Goal: Task Accomplishment & Management: Manage account settings

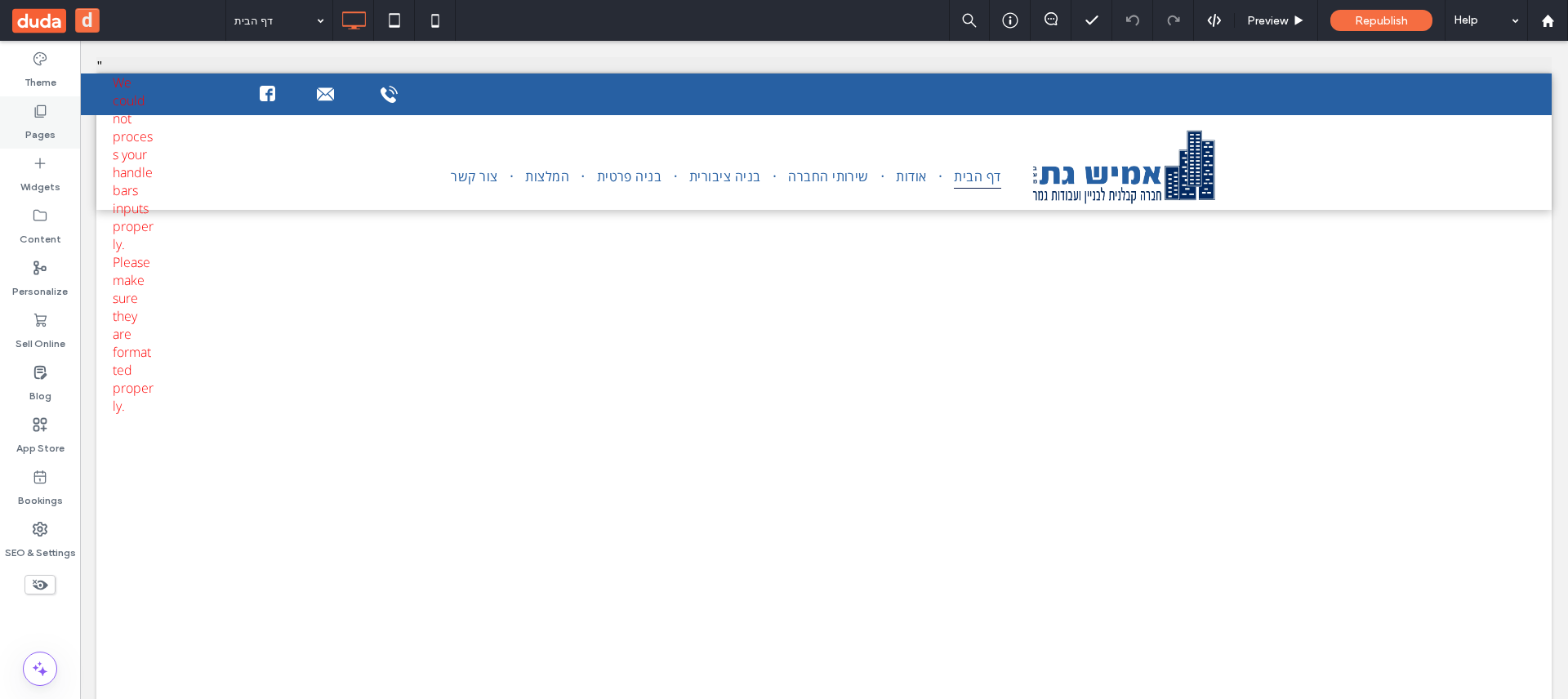
click at [36, 134] on label "Pages" at bounding box center [41, 131] width 31 height 23
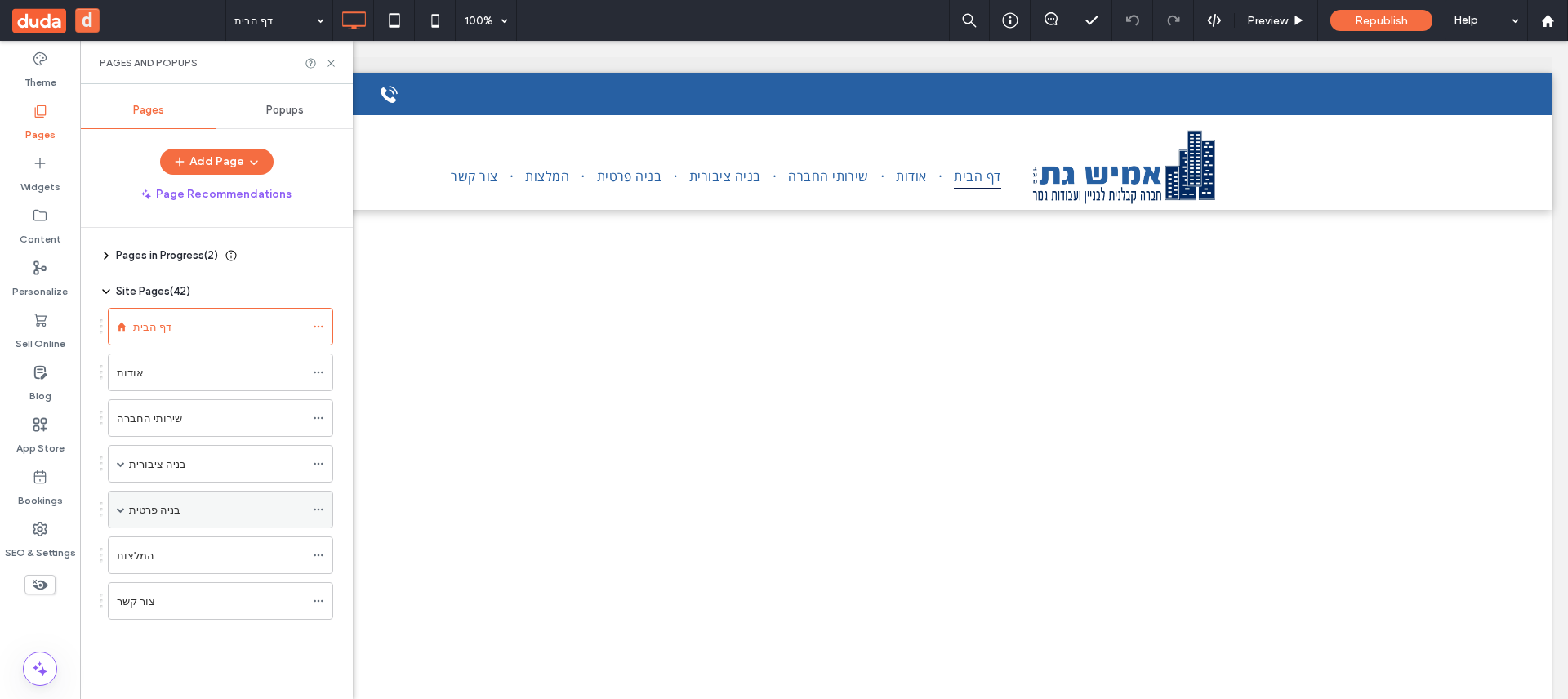
click at [118, 509] on span at bounding box center [120, 509] width 9 height 9
click at [190, 553] on label "בני דקלים הרחבה" at bounding box center [204, 548] width 119 height 29
click at [330, 62] on div "בני דקלים הרחבה 100% Preview Republish Help Site Comments Team & Clients Automa…" at bounding box center [784, 350] width 1568 height 699
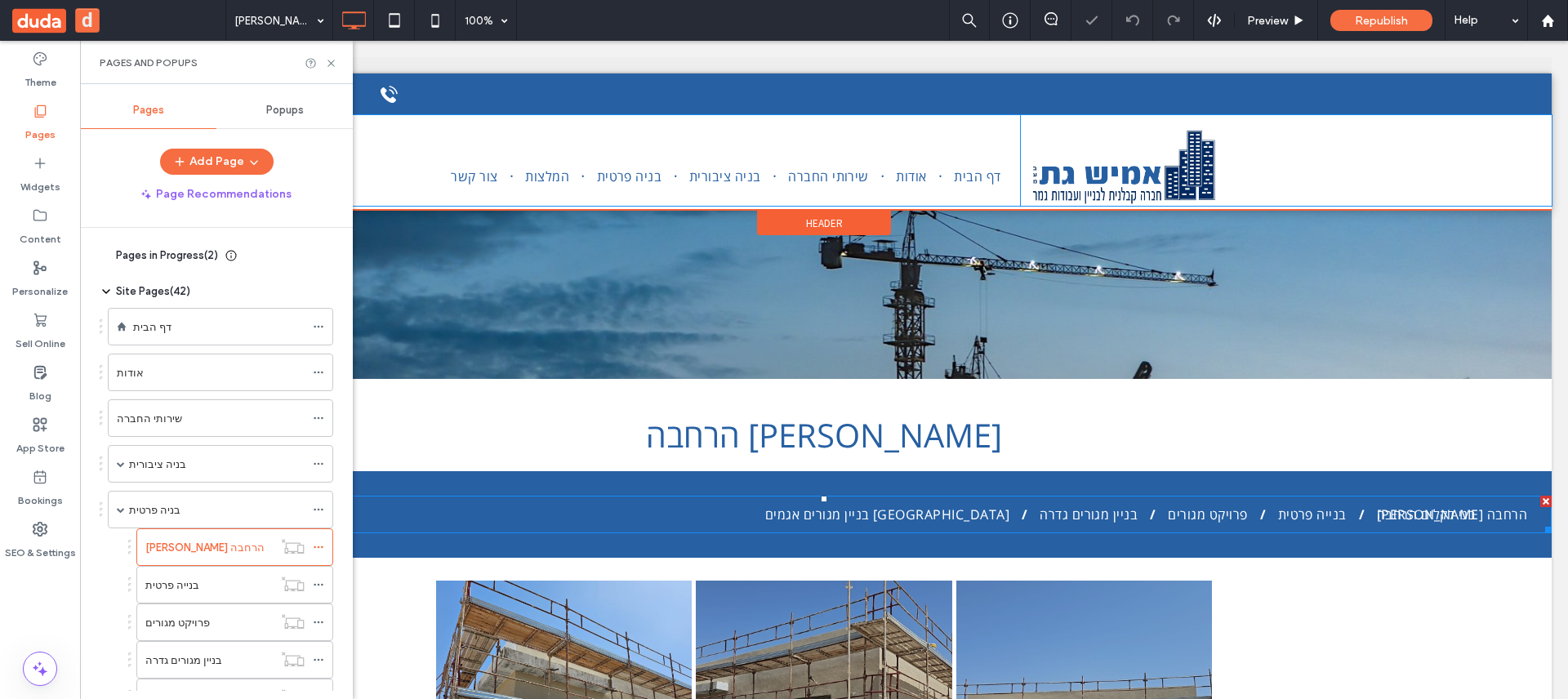
click at [923, 514] on span "בניין מגורים אגמים אשקלון" at bounding box center [887, 514] width 244 height 18
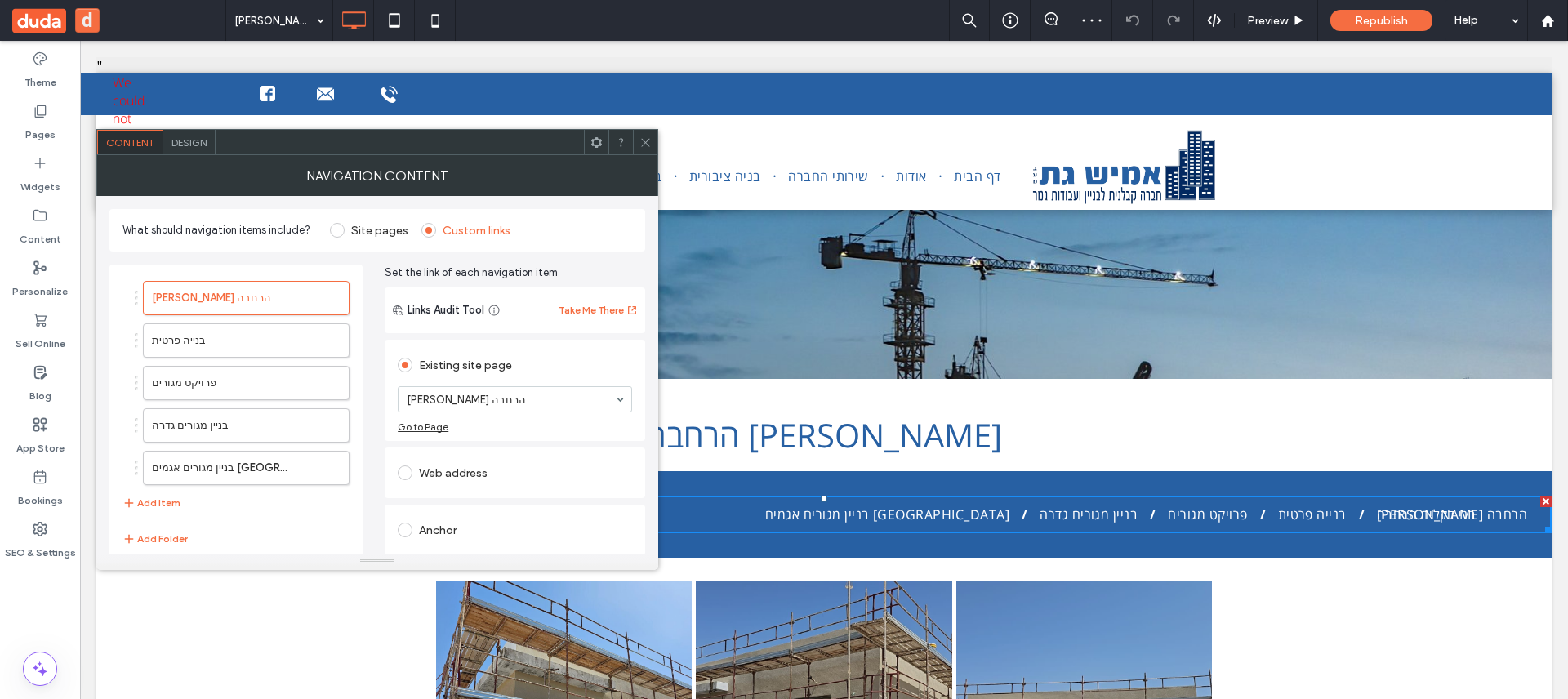
click at [240, 493] on div "בני דקלים הרחבה בנייה פרטית פרויקט מגורים בניין מגורים גדרה בניין מגורים אגמים …" at bounding box center [236, 397] width 227 height 248
click at [237, 476] on label "בניין מגורים אגמים אשקלון" at bounding box center [220, 468] width 137 height 32
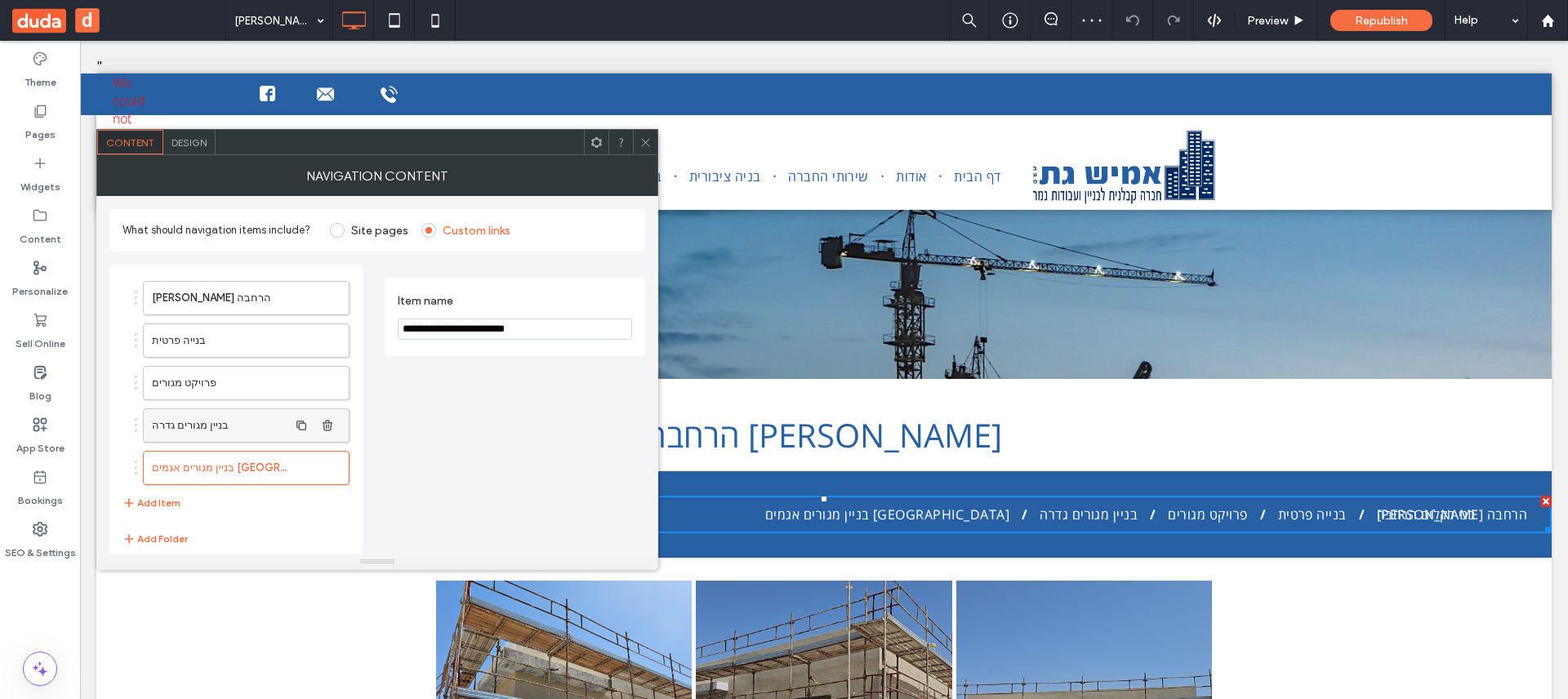
click at [241, 420] on label "בניין מגורים גדרה" at bounding box center [220, 426] width 137 height 32
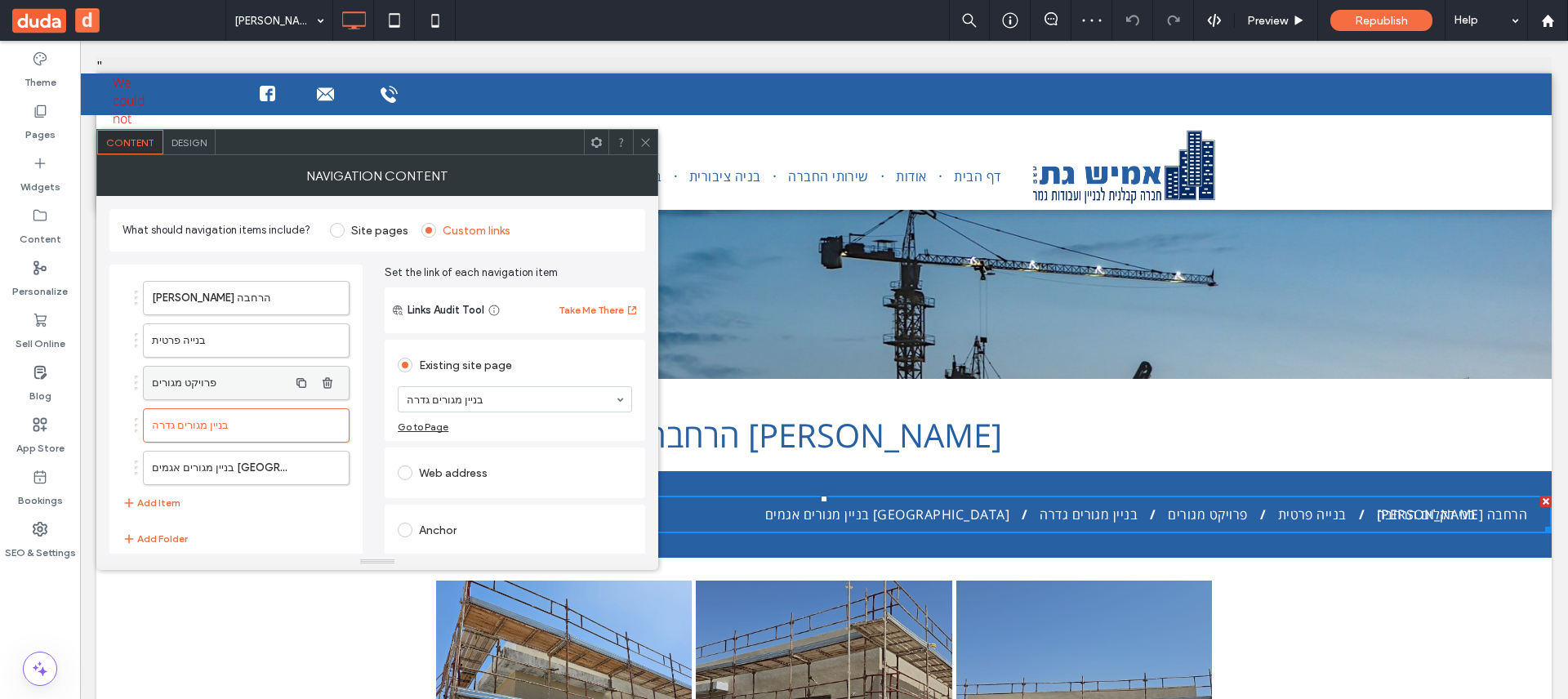
click at [245, 376] on label "פרויקט מגורים" at bounding box center [220, 383] width 137 height 32
click at [254, 335] on label "בנייה פרטית" at bounding box center [220, 341] width 137 height 32
click at [255, 299] on label "בני דקלים הרחבה" at bounding box center [220, 298] width 137 height 32
click at [38, 534] on use at bounding box center [40, 529] width 13 height 13
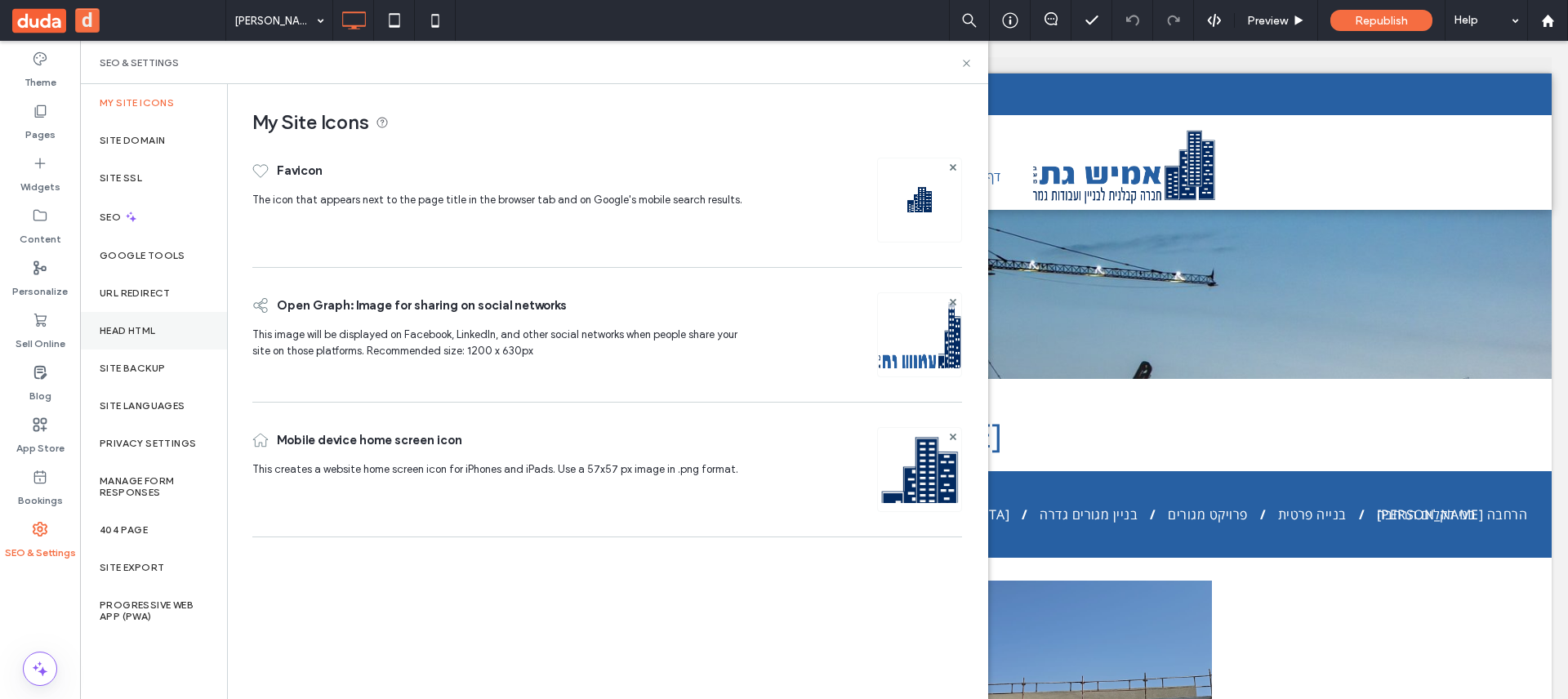
click at [172, 346] on div "Head HTML" at bounding box center [154, 330] width 147 height 37
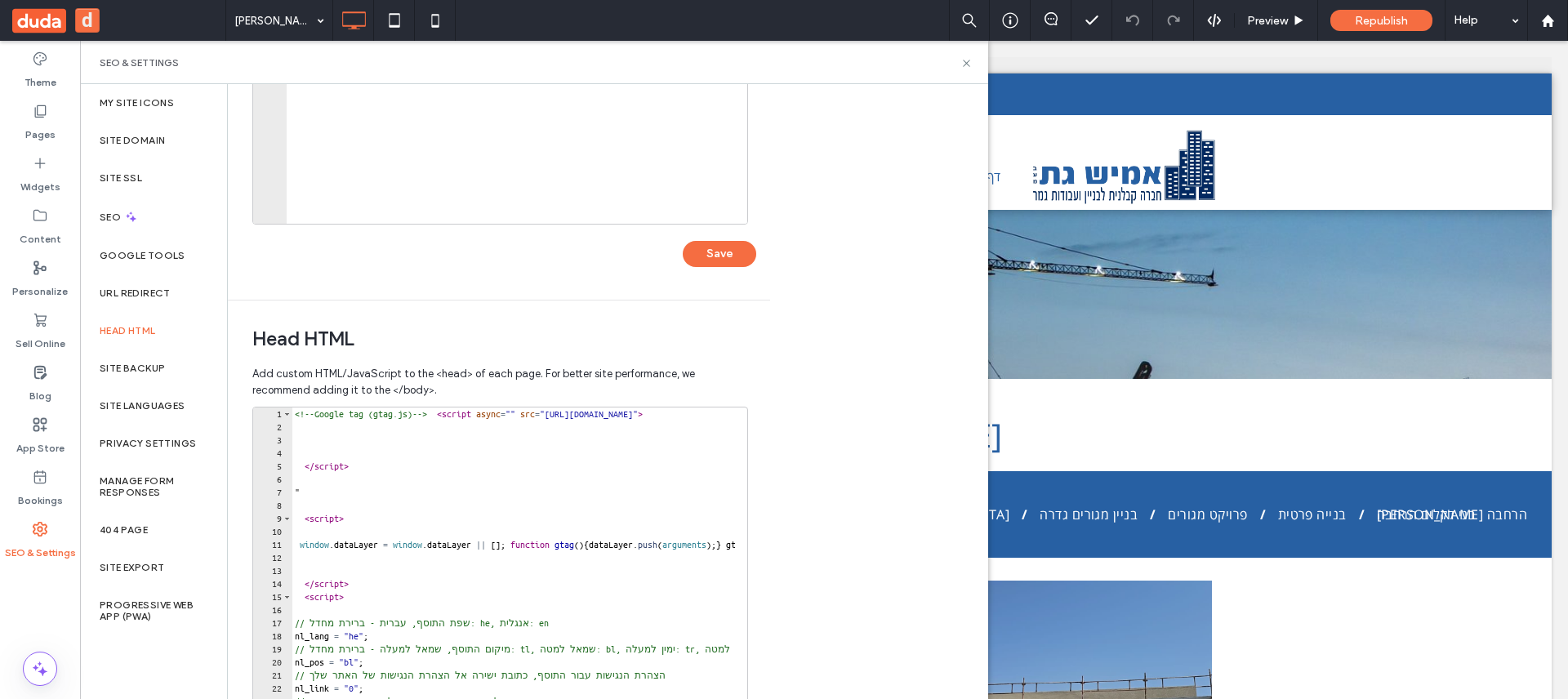
scroll to position [118, 0]
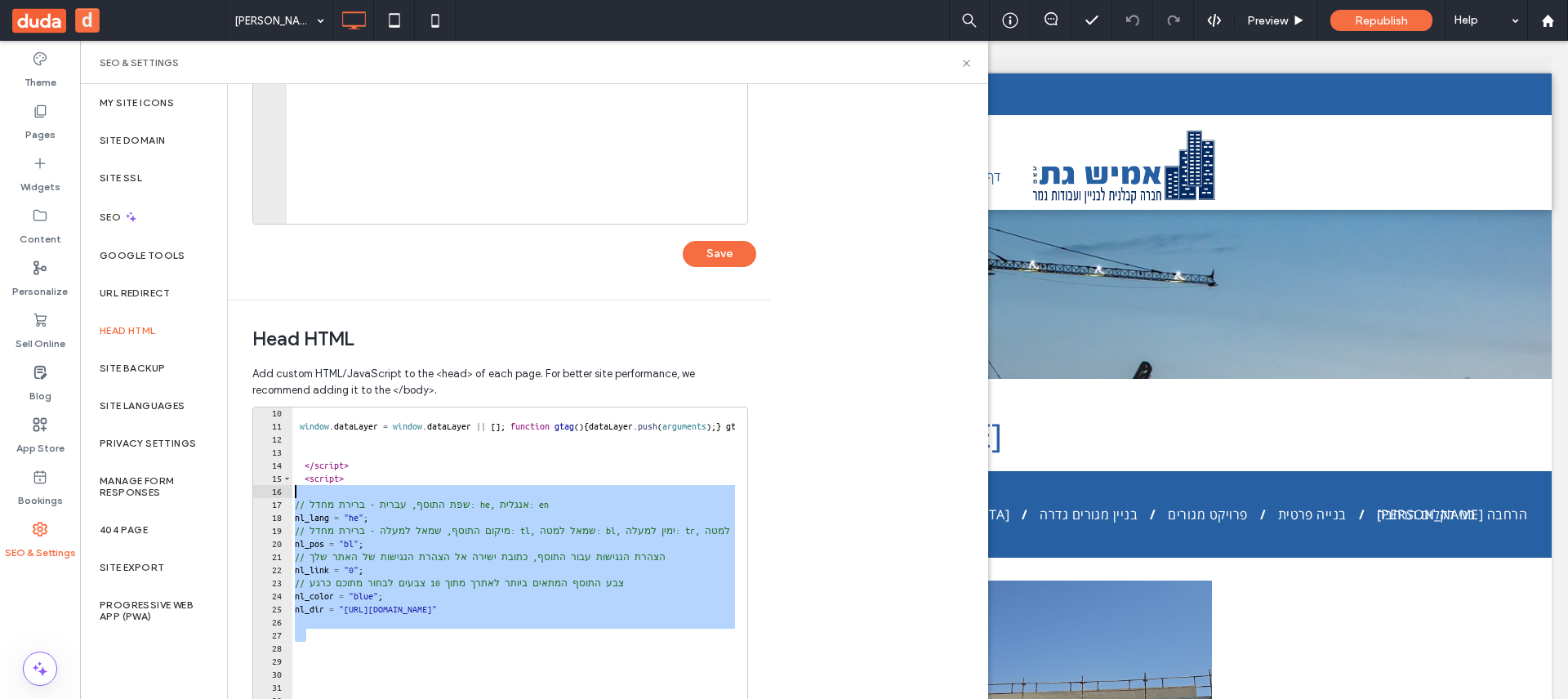
drag, startPoint x: 370, startPoint y: 637, endPoint x: 249, endPoint y: 487, distance: 192.7
click at [249, 487] on div "Head HTML Add custom HTML/JavaScript to the <head> of each page. For better sit…" at bounding box center [493, 555] width 530 height 508
type textarea "**********"
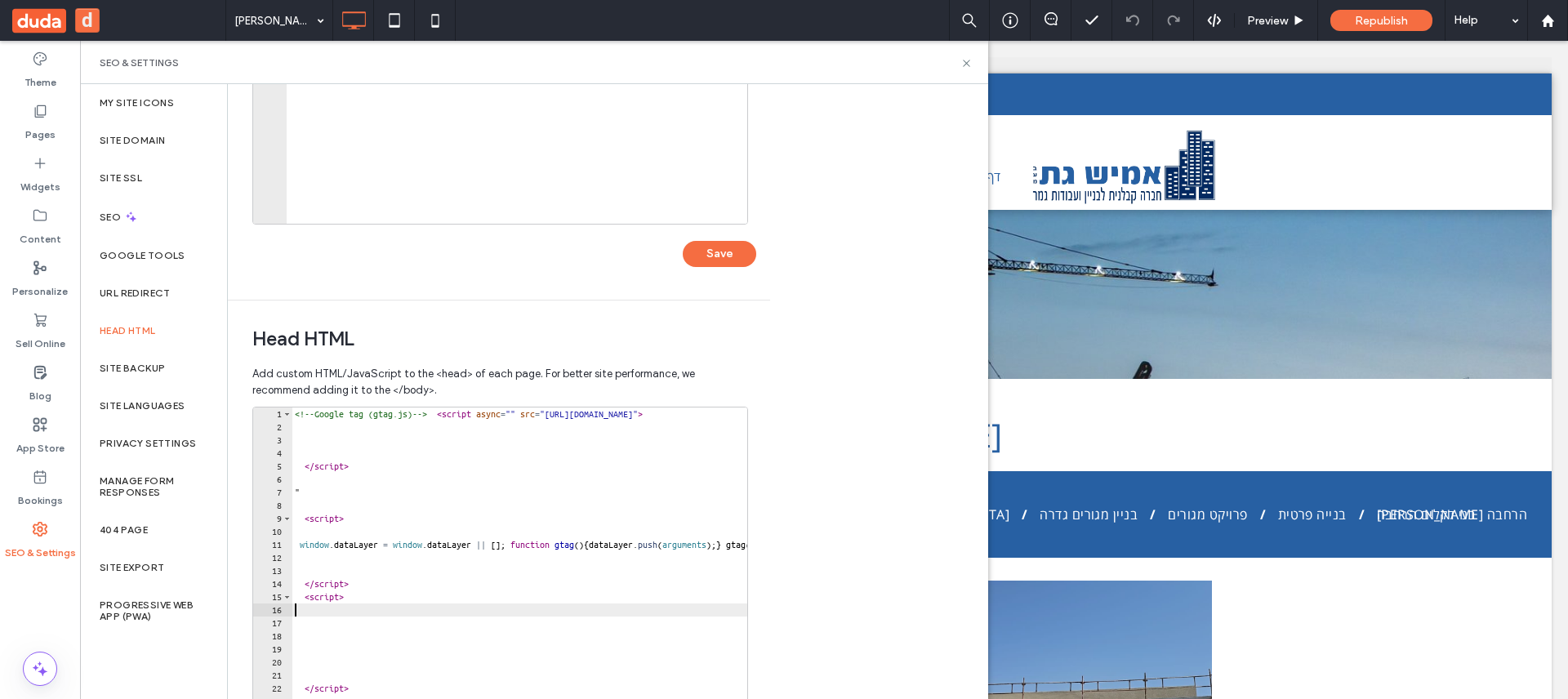
scroll to position [420, 0]
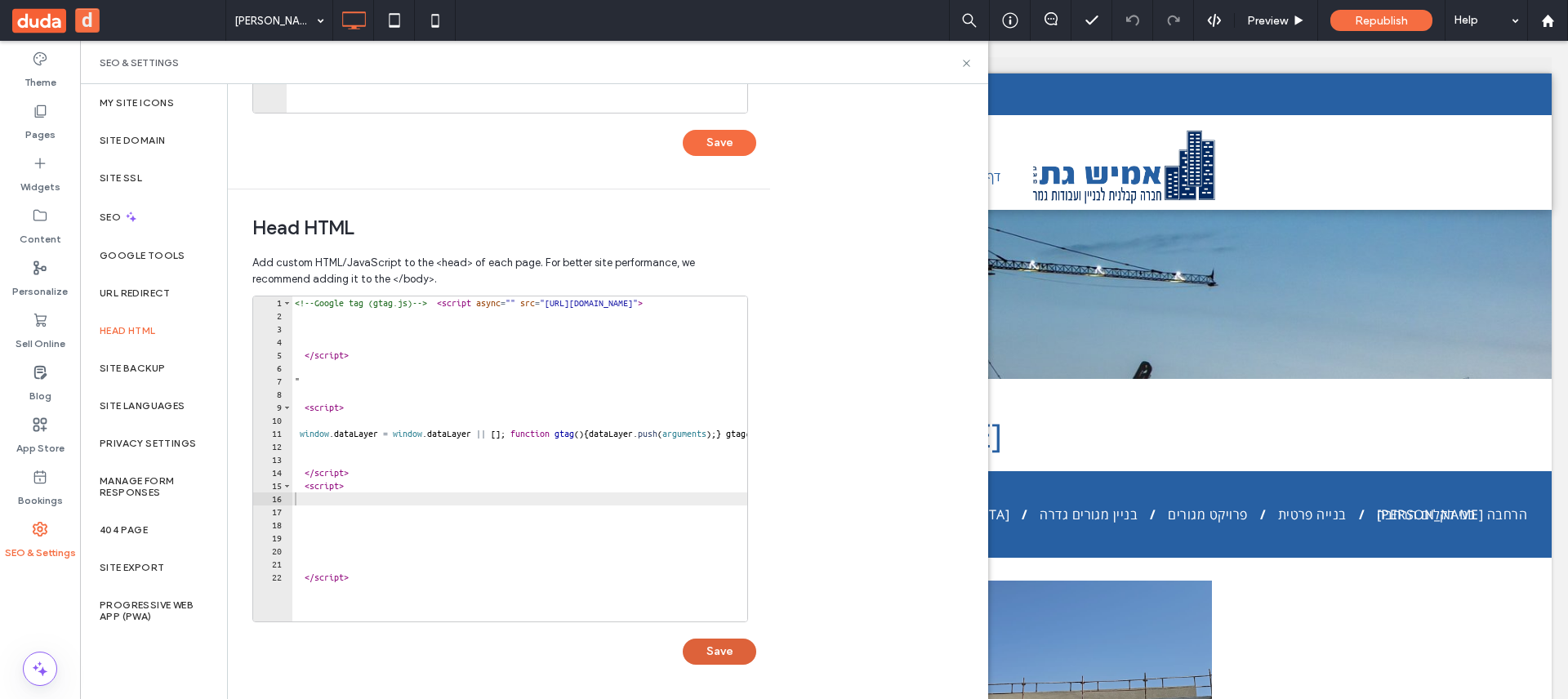
click at [731, 645] on button "Save" at bounding box center [719, 651] width 74 height 26
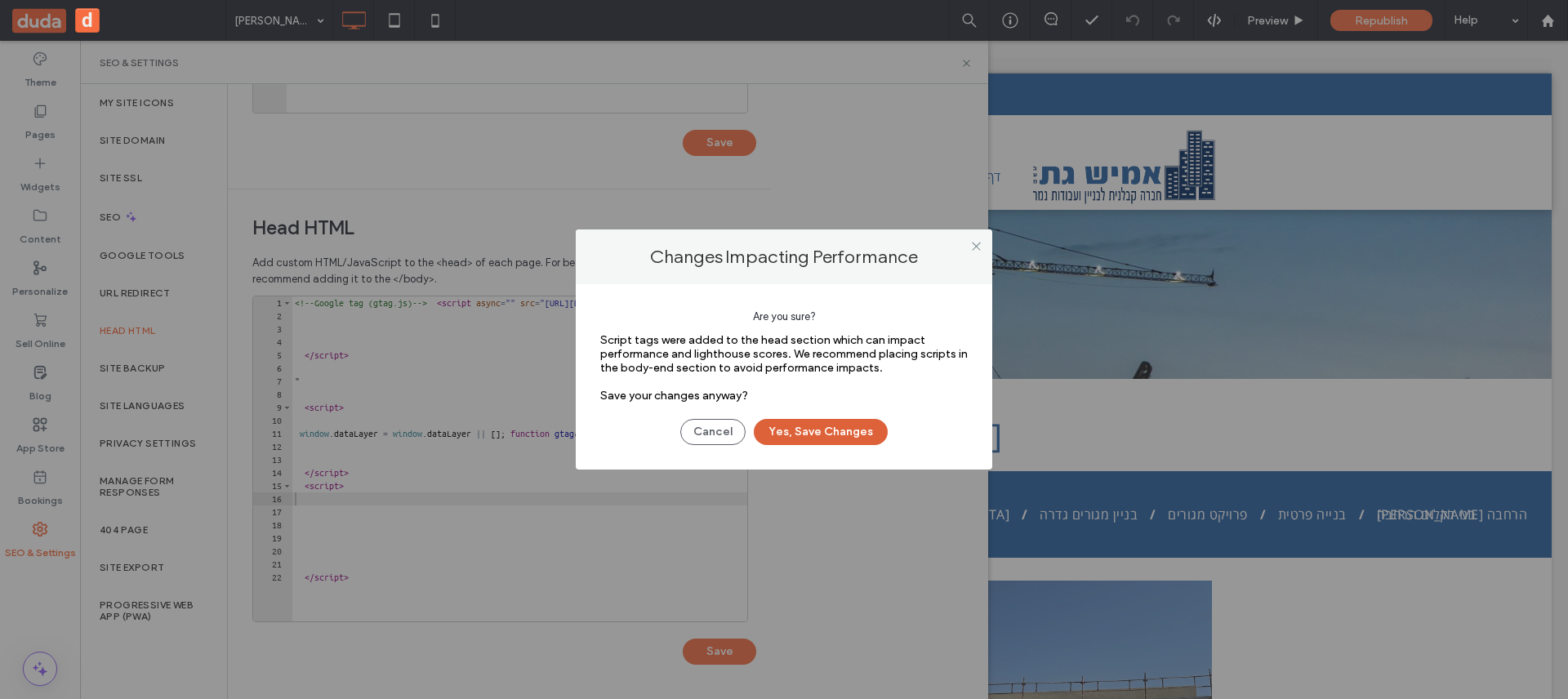
click at [859, 434] on button "Yes, Save Changes" at bounding box center [820, 432] width 134 height 26
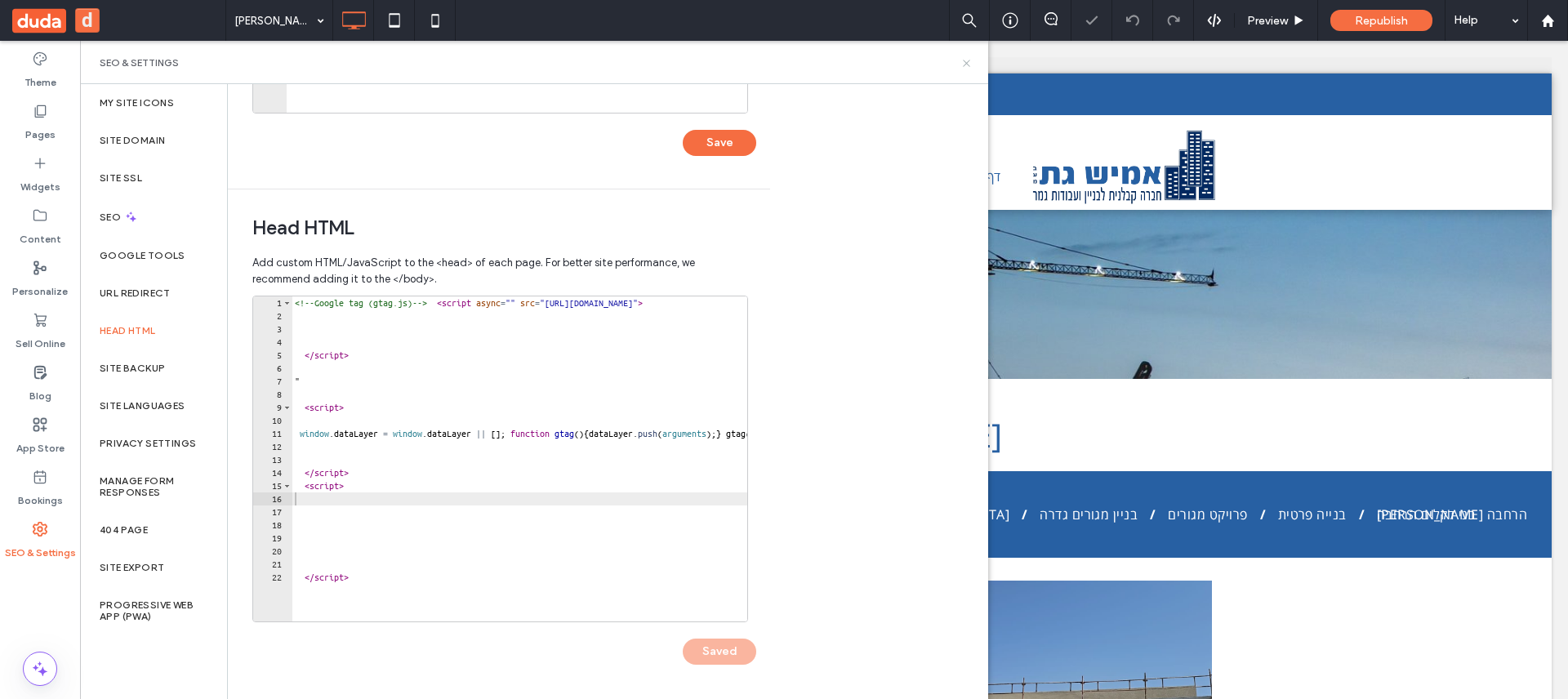
click at [963, 64] on icon at bounding box center [966, 63] width 12 height 12
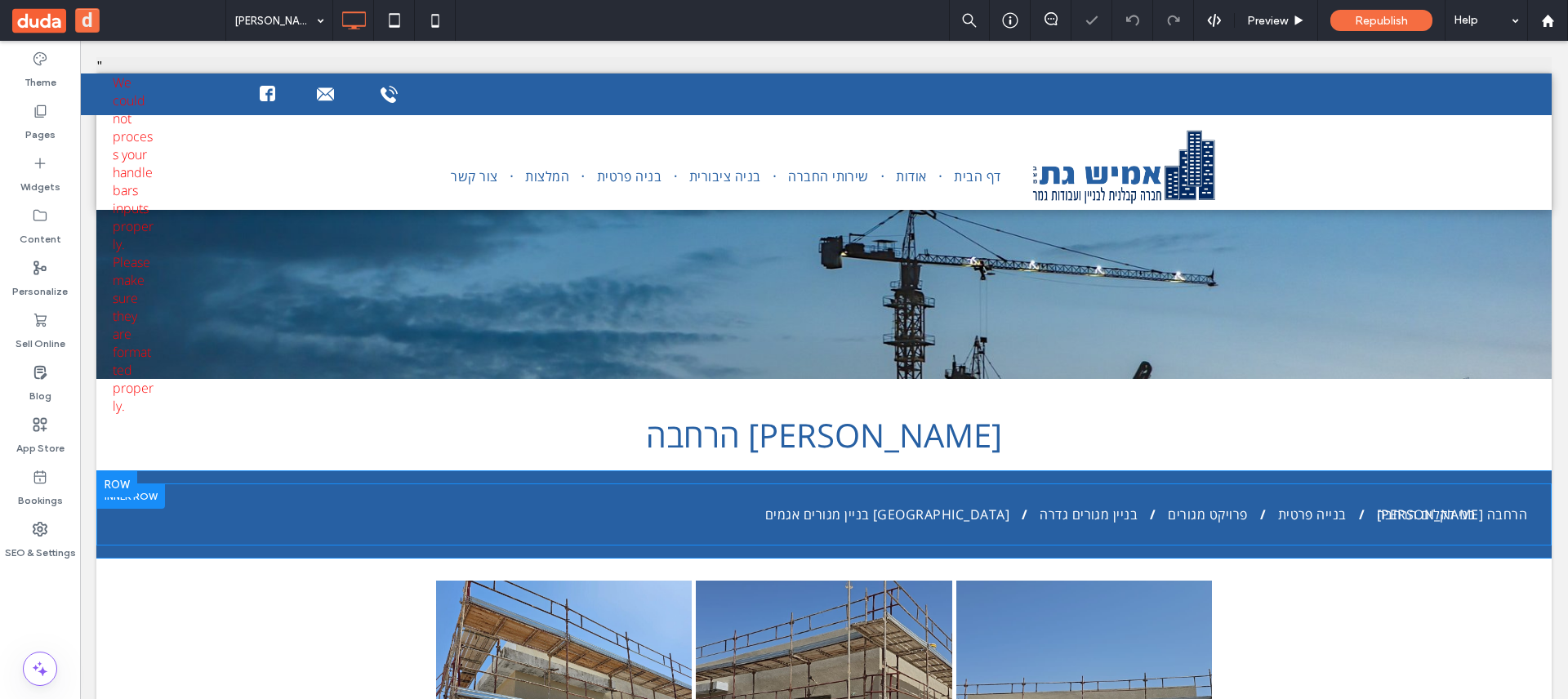
scroll to position [0, 0]
click at [986, 518] on span "בניין מגורים אגמים אשקלון" at bounding box center [887, 514] width 244 height 18
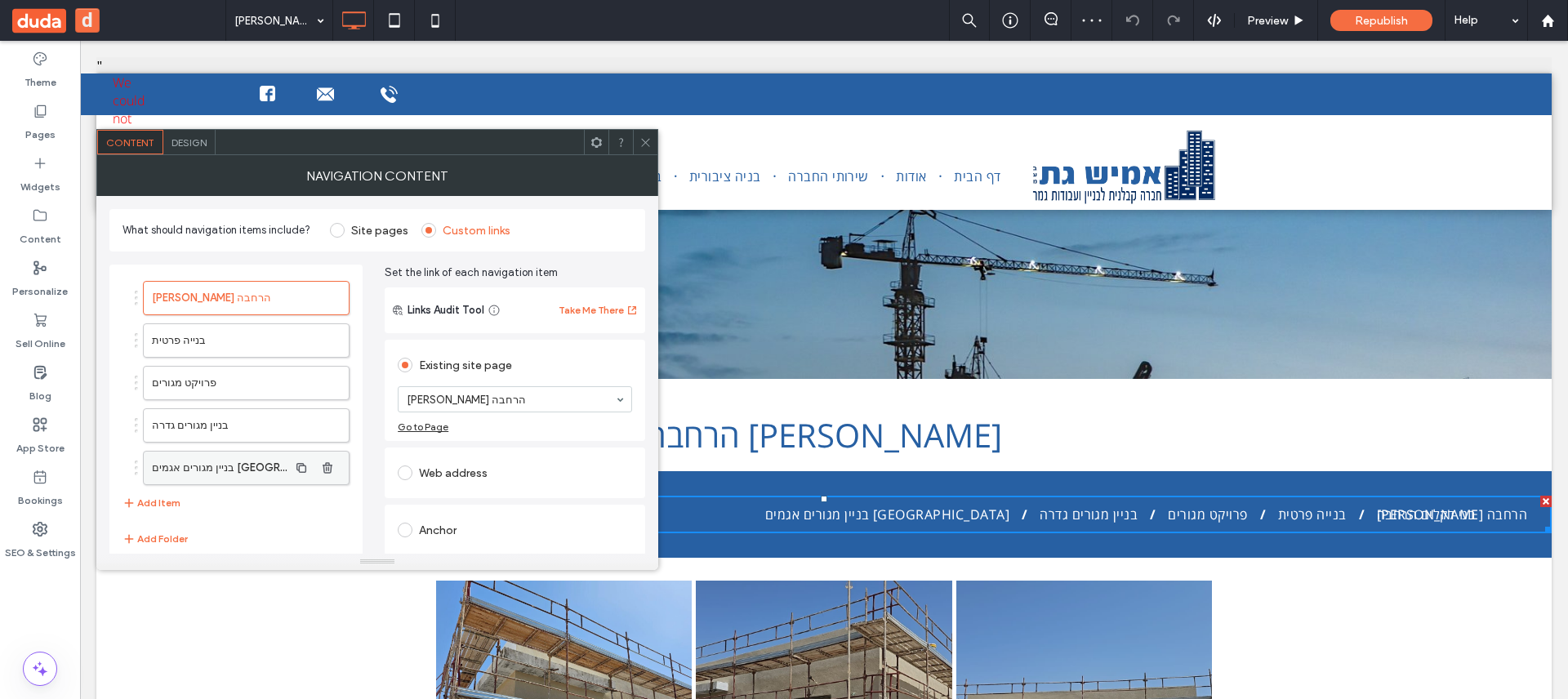
click at [236, 460] on label "בניין מגורים אגמים אשקלון" at bounding box center [220, 468] width 137 height 32
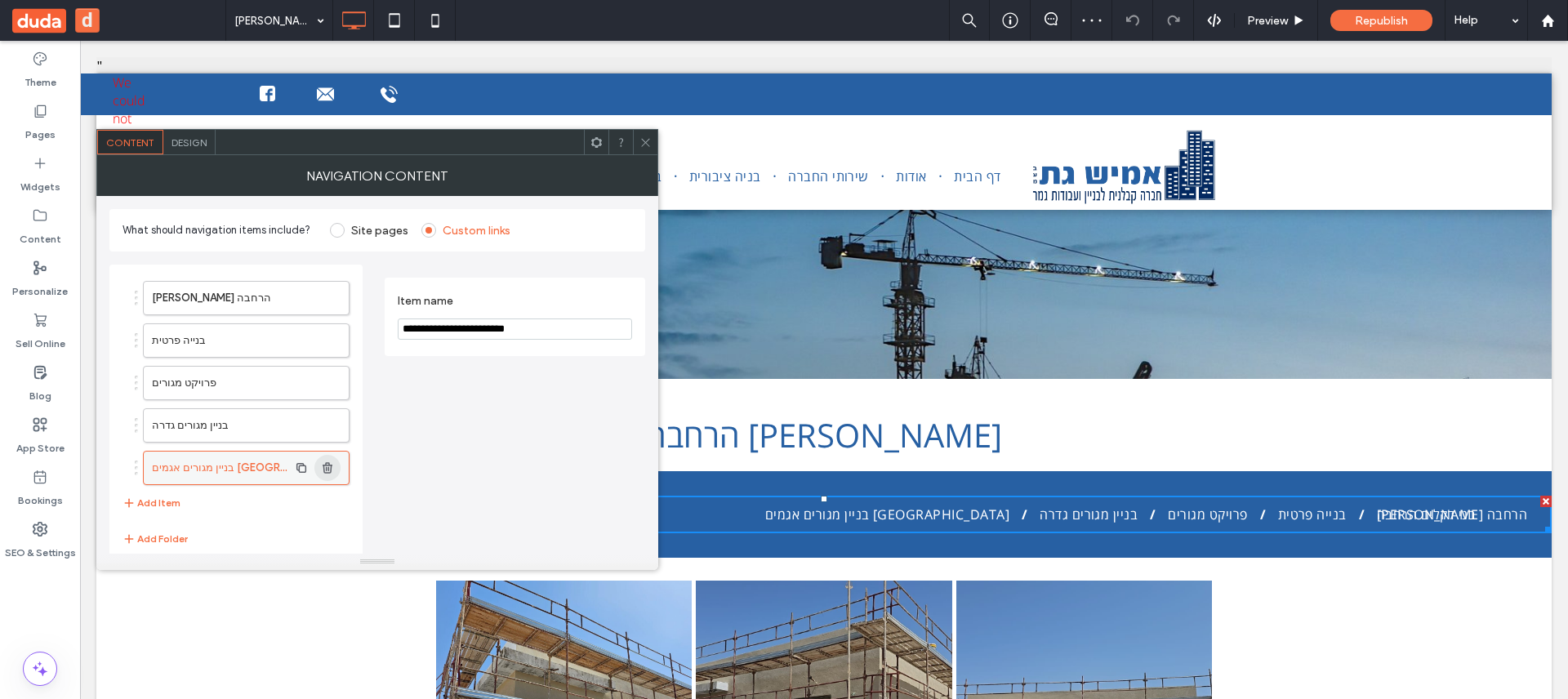
click at [328, 470] on use "button" at bounding box center [328, 467] width 10 height 11
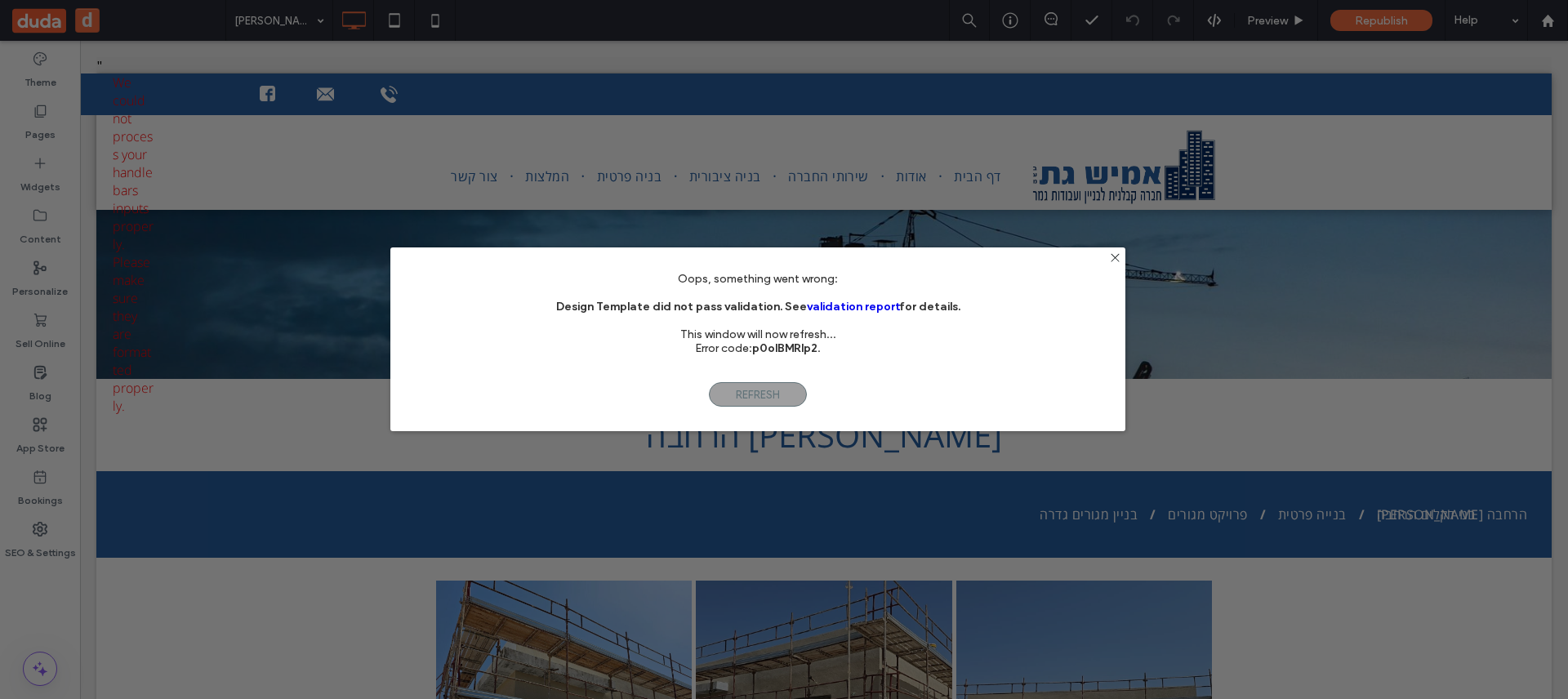
drag, startPoint x: 573, startPoint y: 307, endPoint x: 546, endPoint y: 307, distance: 27.0
click at [546, 307] on div "Oops, something went wrong: Design Template did not pass validation. See valida…" at bounding box center [758, 321] width 735 height 97
click at [644, 303] on b "Design Template did not pass validation. See validation report for details." at bounding box center [757, 307] width 404 height 14
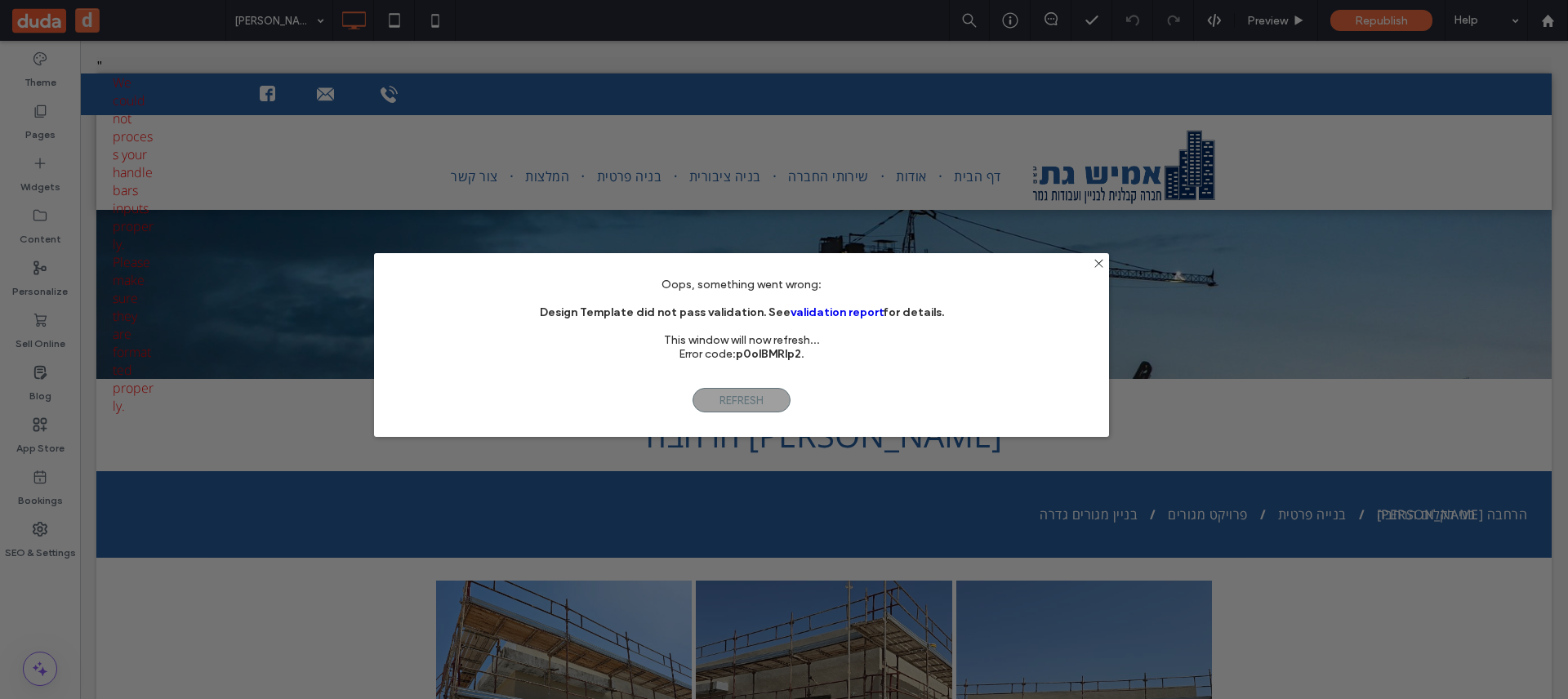
drag, startPoint x: 775, startPoint y: 306, endPoint x: 743, endPoint y: 316, distance: 33.5
click at [762, 313] on b "Design Template did not pass validation. See validation report for details." at bounding box center [741, 312] width 404 height 14
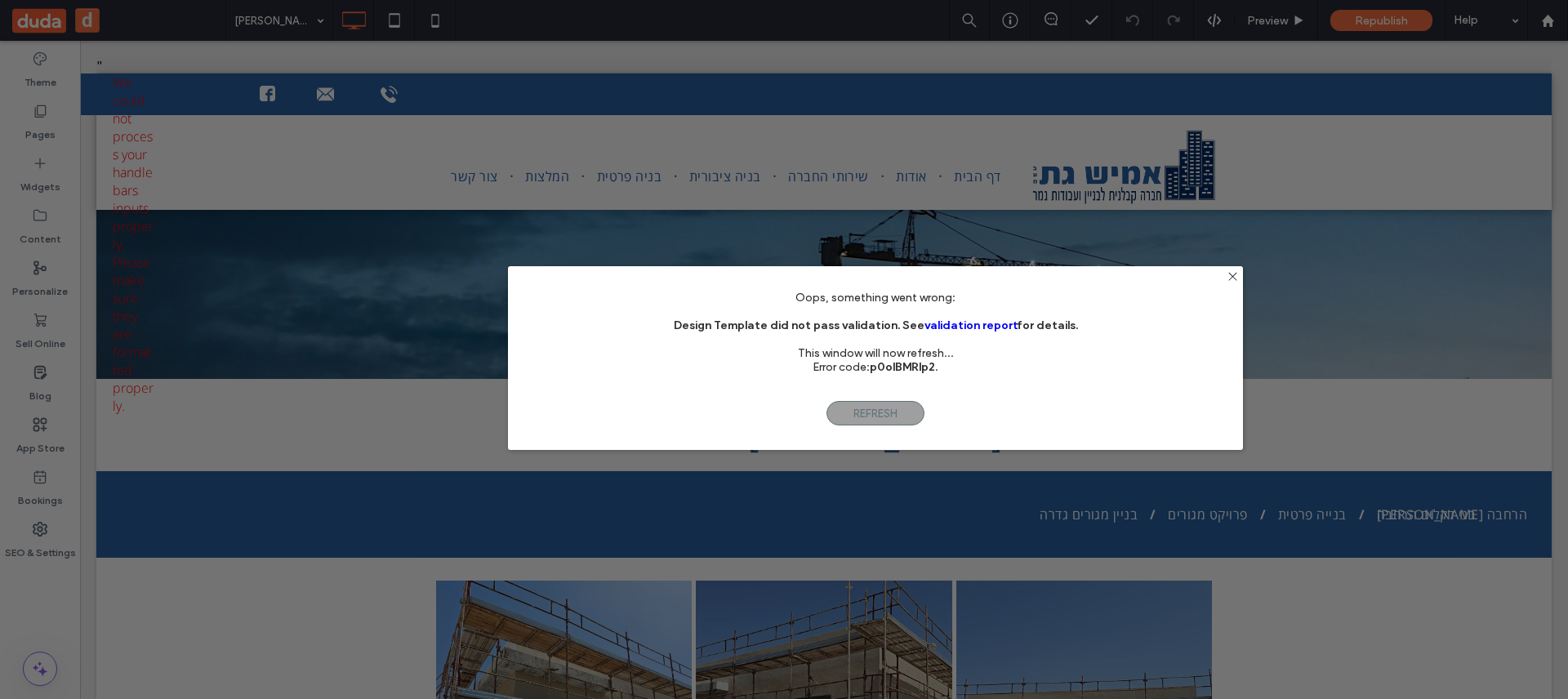
drag, startPoint x: 532, startPoint y: 313, endPoint x: 617, endPoint y: 323, distance: 85.6
click at [616, 324] on div "Oops, something went wrong: Design Template did not pass validation. See valida…" at bounding box center [876, 339] width 735 height 97
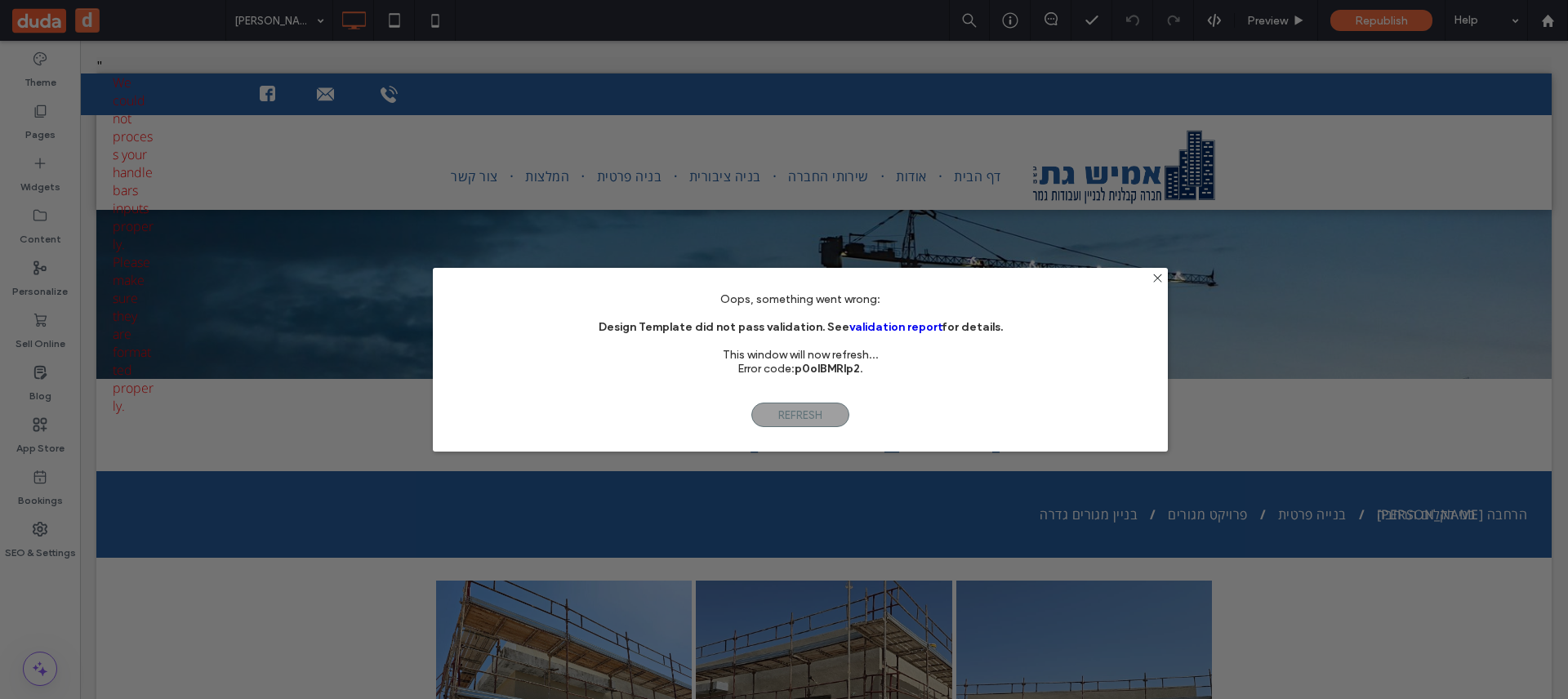
drag, startPoint x: 635, startPoint y: 322, endPoint x: 607, endPoint y: 323, distance: 28.0
click at [607, 323] on b "Design Template did not pass validation. See validation report for details." at bounding box center [800, 327] width 404 height 14
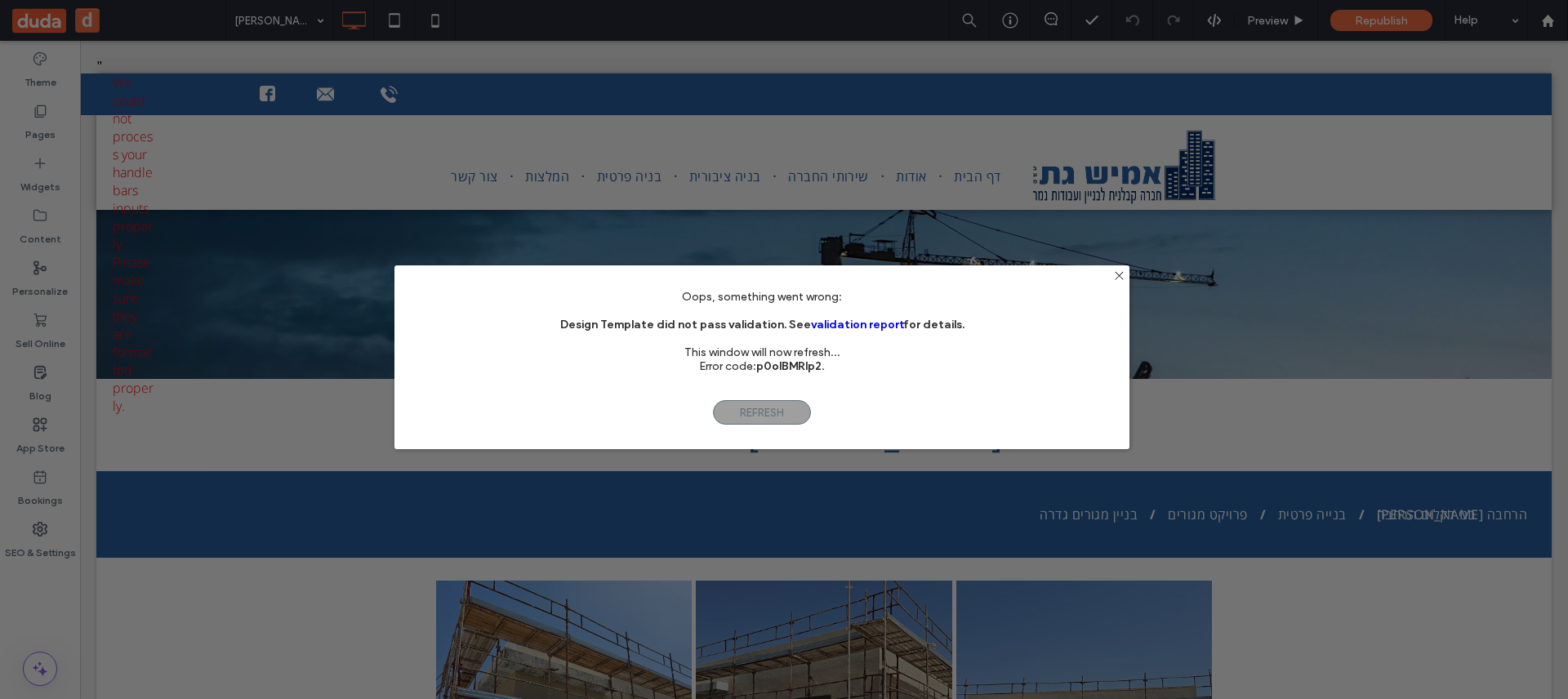
drag, startPoint x: 607, startPoint y: 323, endPoint x: 567, endPoint y: 321, distance: 40.0
click at [567, 321] on b "Design Template did not pass validation. See validation report for details." at bounding box center [762, 325] width 404 height 14
click at [590, 323] on b "Design Template did not pass validation. See validation report for details." at bounding box center [761, 325] width 404 height 14
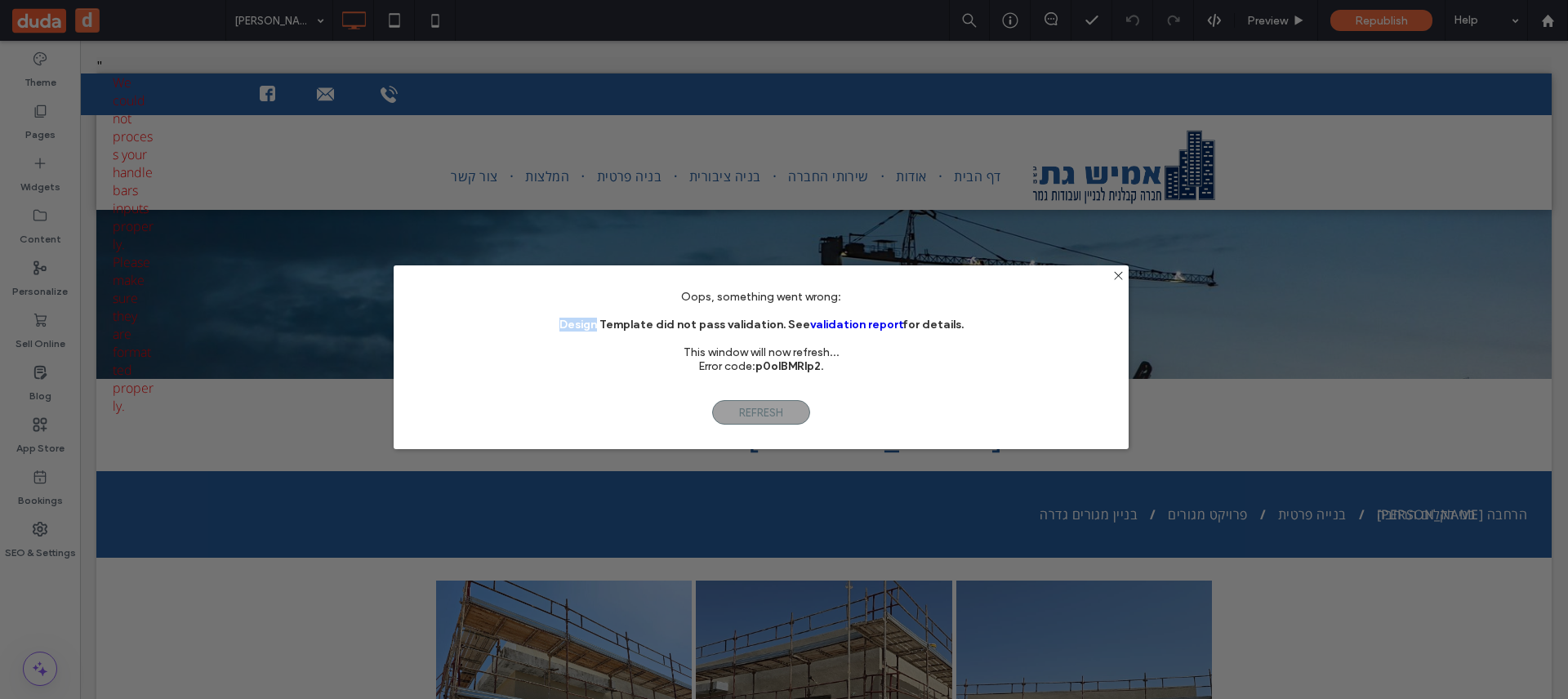
click at [869, 328] on link "validation report" at bounding box center [856, 325] width 93 height 14
click at [843, 184] on div "Oops, something went wrong: Design Template did not pass validation. See valida…" at bounding box center [784, 350] width 1568 height 699
click at [1104, 278] on div "Oops, something went wrong: Design Template did not pass validation. See valida…" at bounding box center [761, 338] width 735 height 146
click at [1110, 278] on div "Oops, something went wrong: Design Template did not pass validation. See valida…" at bounding box center [761, 338] width 735 height 146
click at [1119, 278] on icon at bounding box center [1119, 275] width 12 height 12
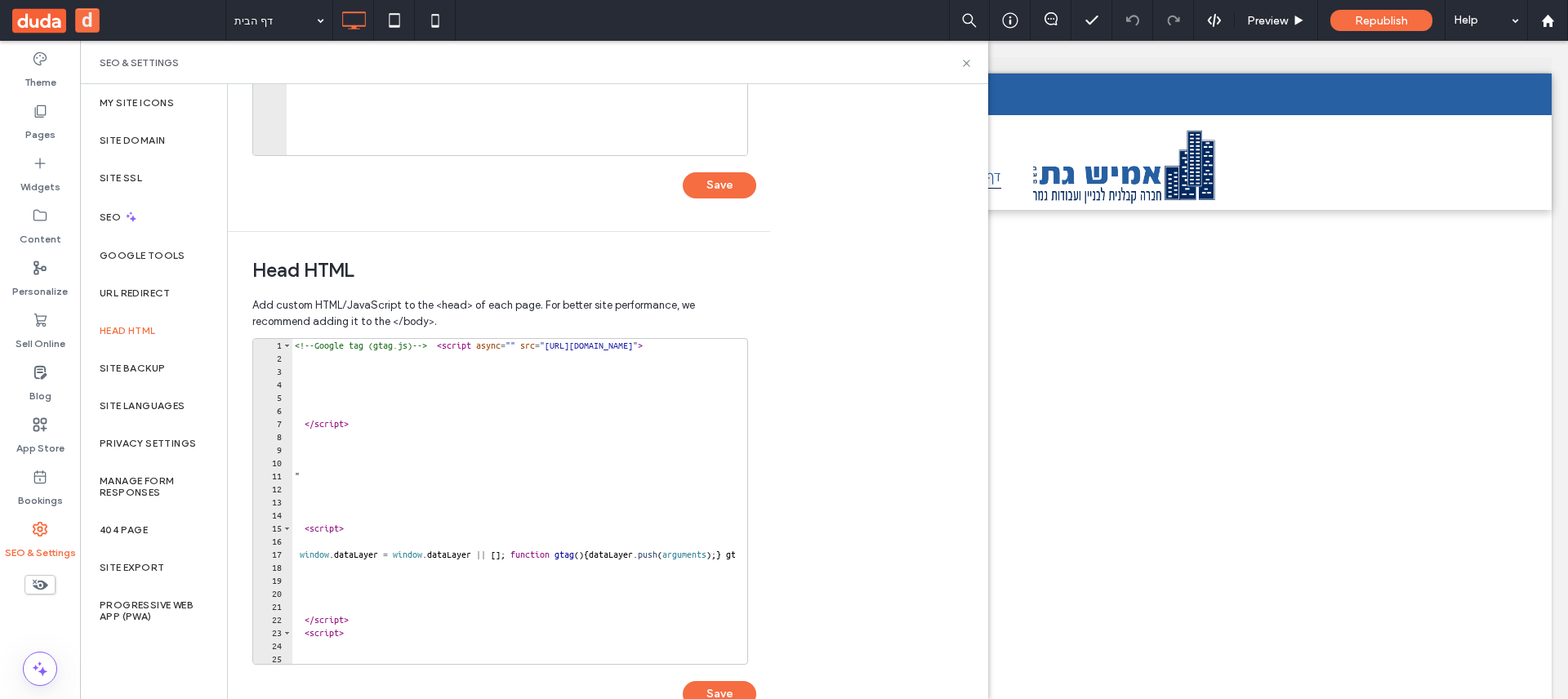
scroll to position [420, 0]
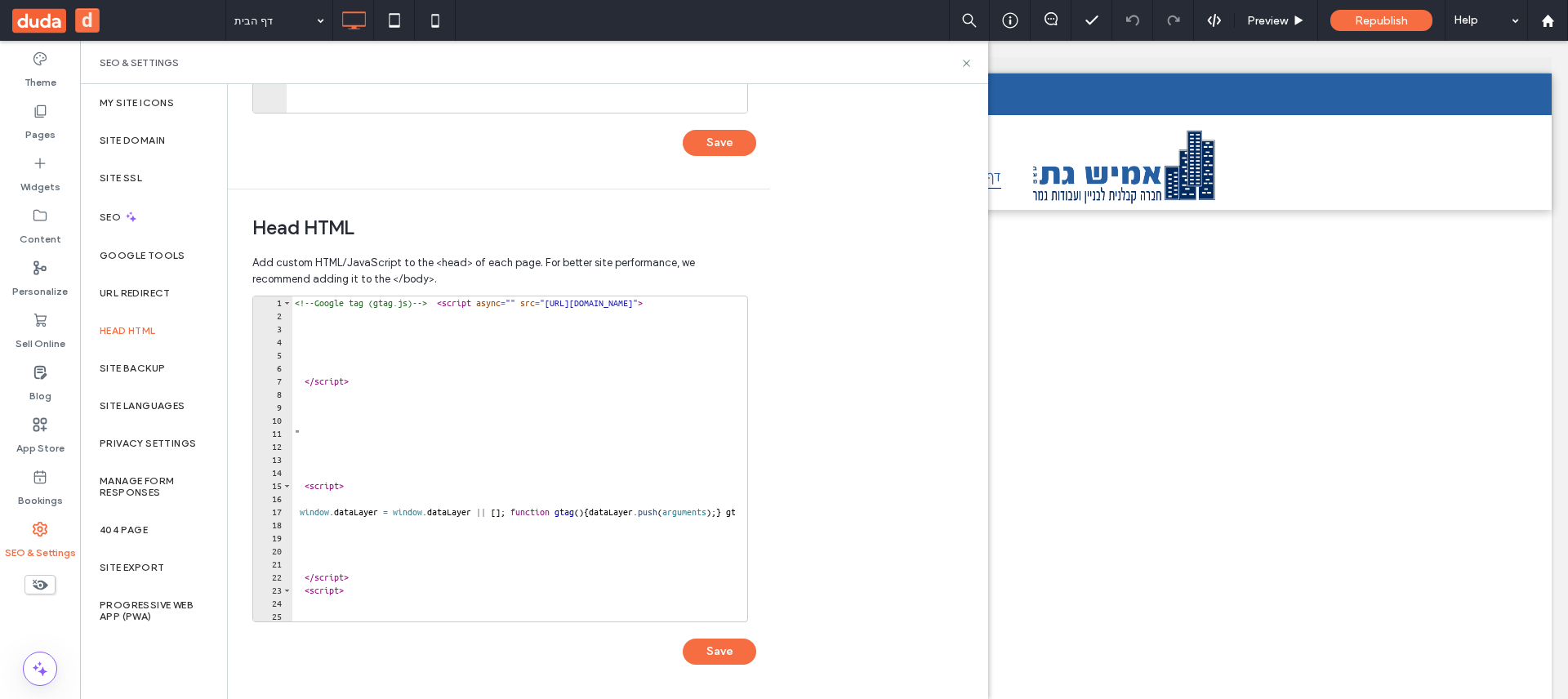
click at [371, 439] on div "<!-- Google tag (gtag.js) --> < script async = "" src = "https://www.googletagm…" at bounding box center [724, 465] width 865 height 339
drag, startPoint x: 369, startPoint y: 442, endPoint x: 265, endPoint y: 433, distance: 104.4
click at [265, 433] on div "* 1 2 3 4 5 6 7 8 9 10 11 12 13 14 15 16 17 18 19 20 21 22 23 24 25 26 <!-- Goo…" at bounding box center [499, 459] width 496 height 327
type textarea "*"
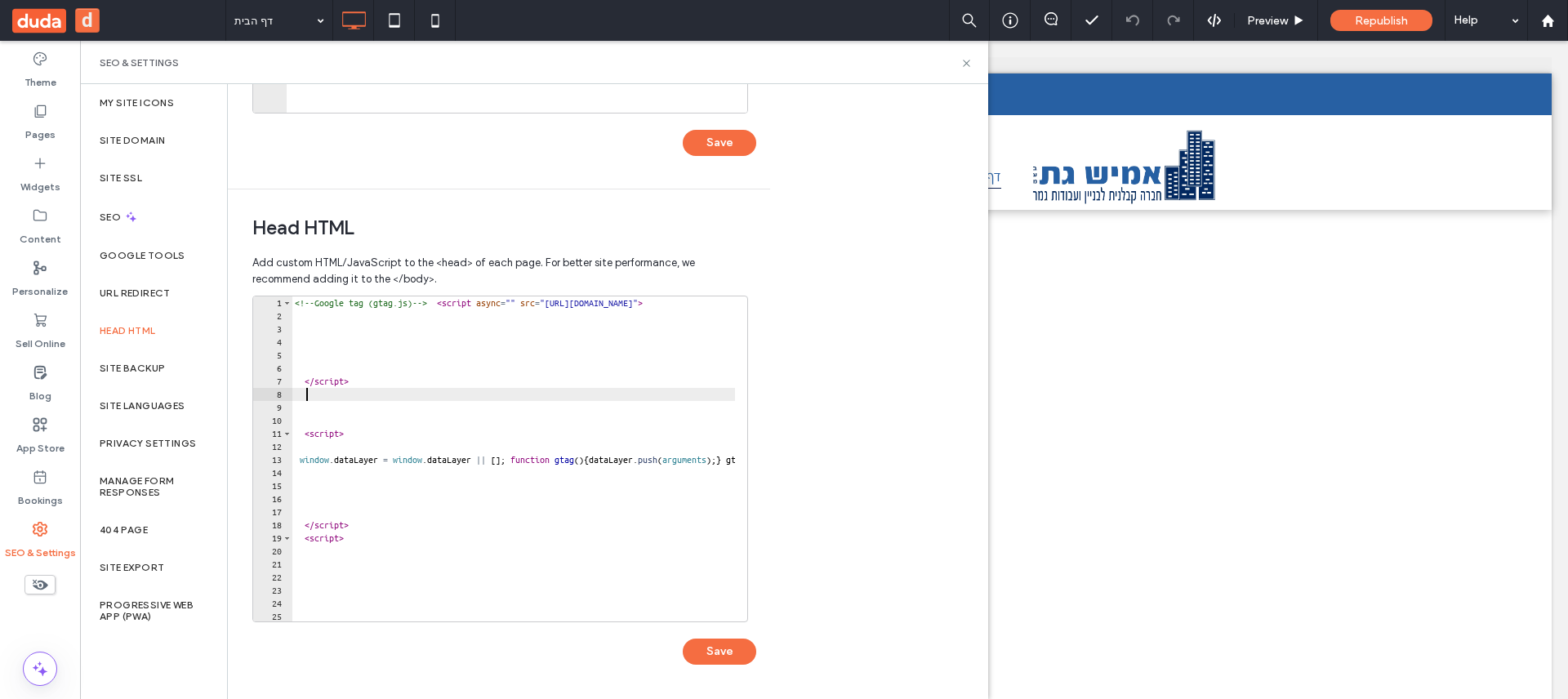
scroll to position [13, 0]
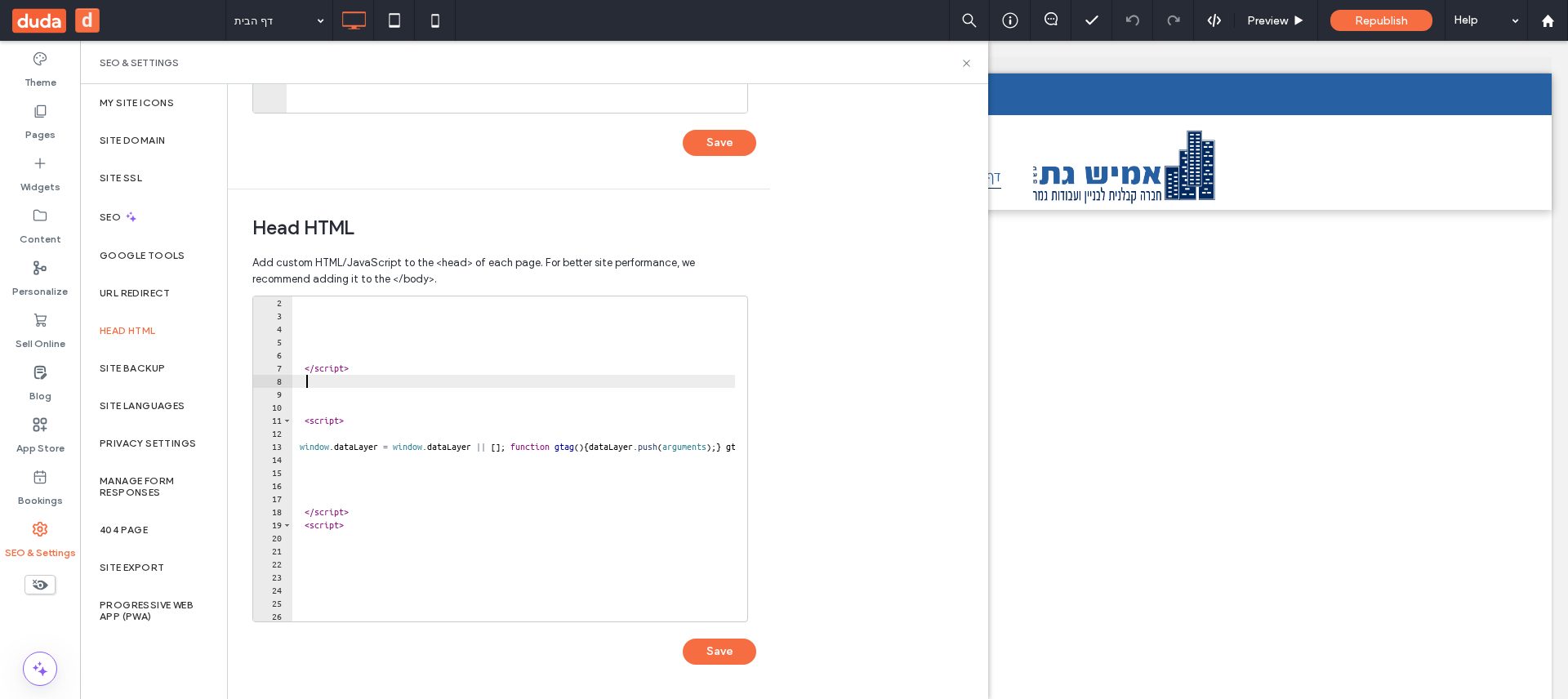
click at [737, 666] on div "2 3 4 5 6 7 8 9 10 11 12 13 14 15 16 17 18 19 20 21 22 23 24 25 26 27 </ script…" at bounding box center [504, 489] width 504 height 386
click at [735, 655] on button "Save" at bounding box center [719, 651] width 74 height 26
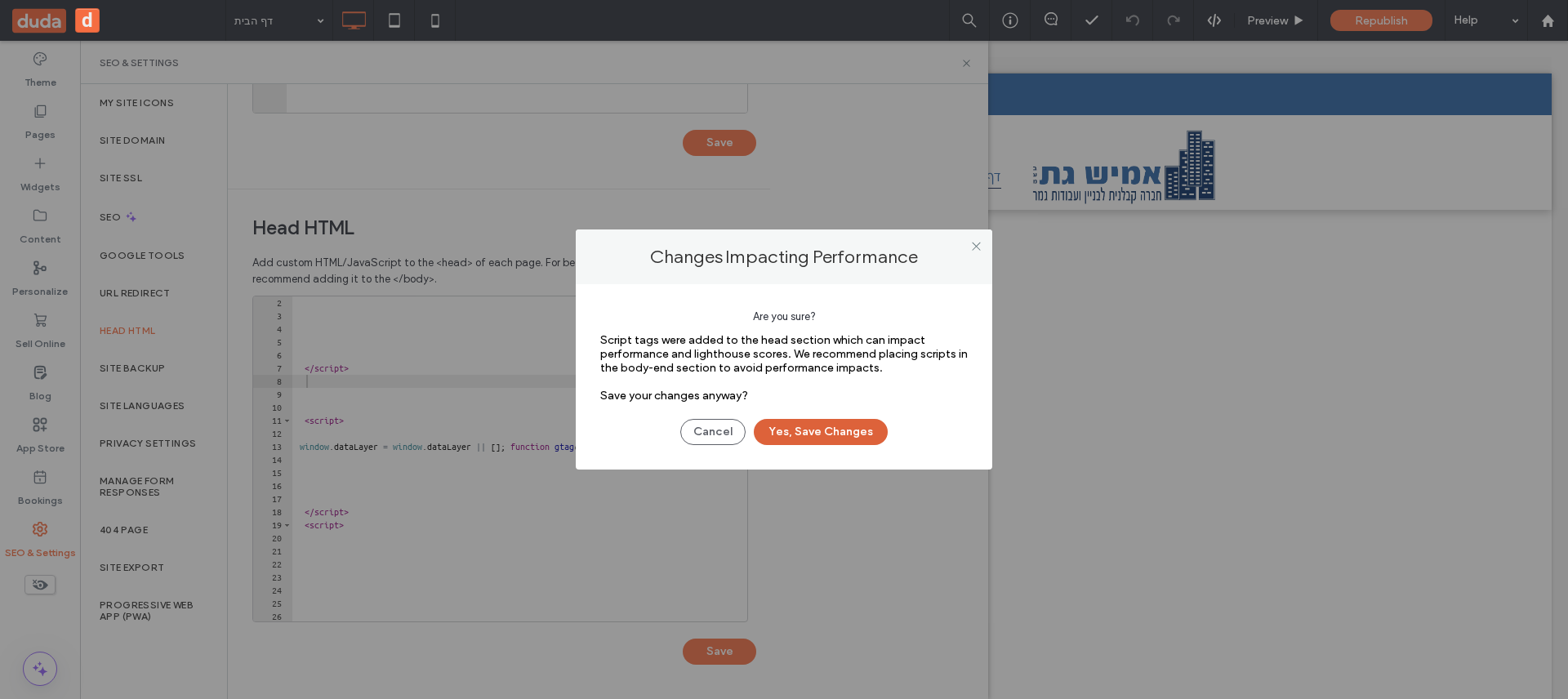
click at [851, 420] on button "Yes, Save Changes" at bounding box center [820, 432] width 134 height 26
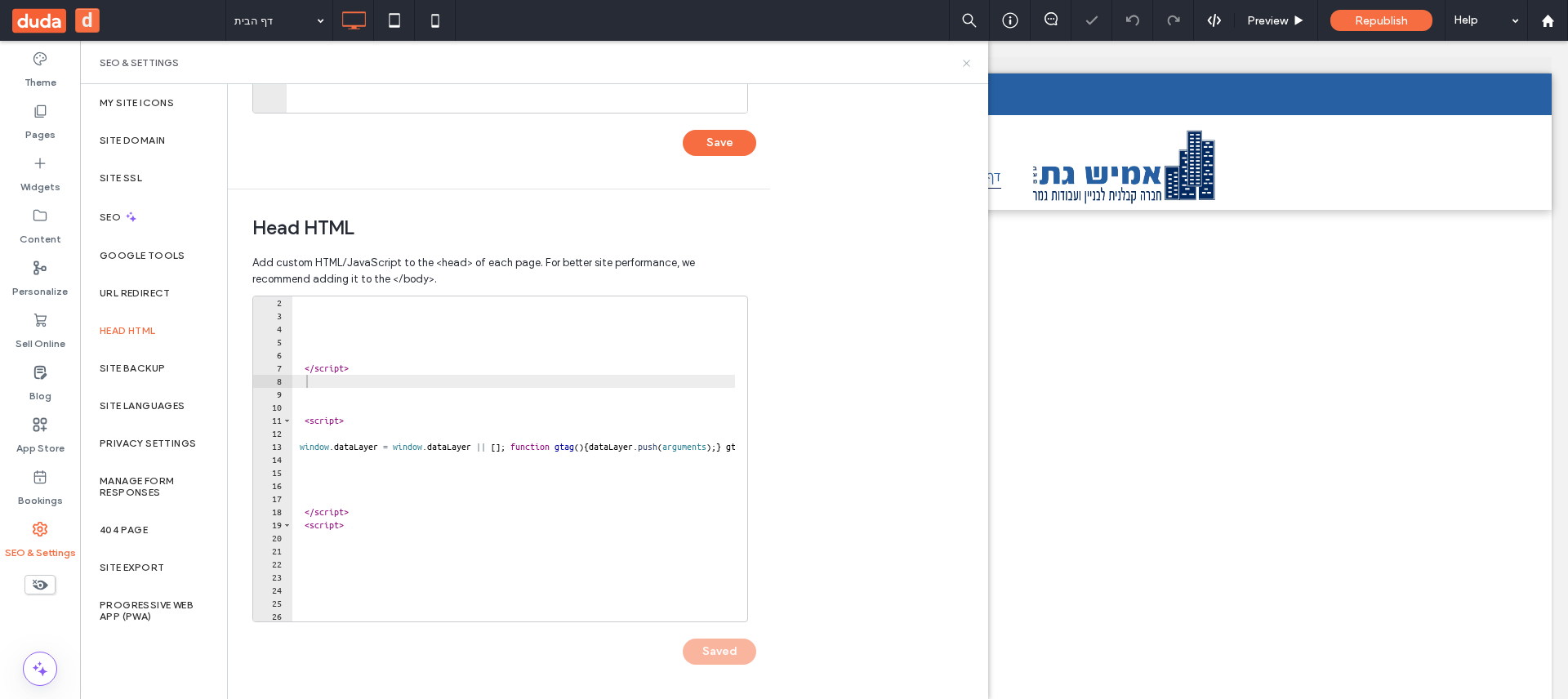
click at [963, 58] on icon at bounding box center [966, 63] width 12 height 12
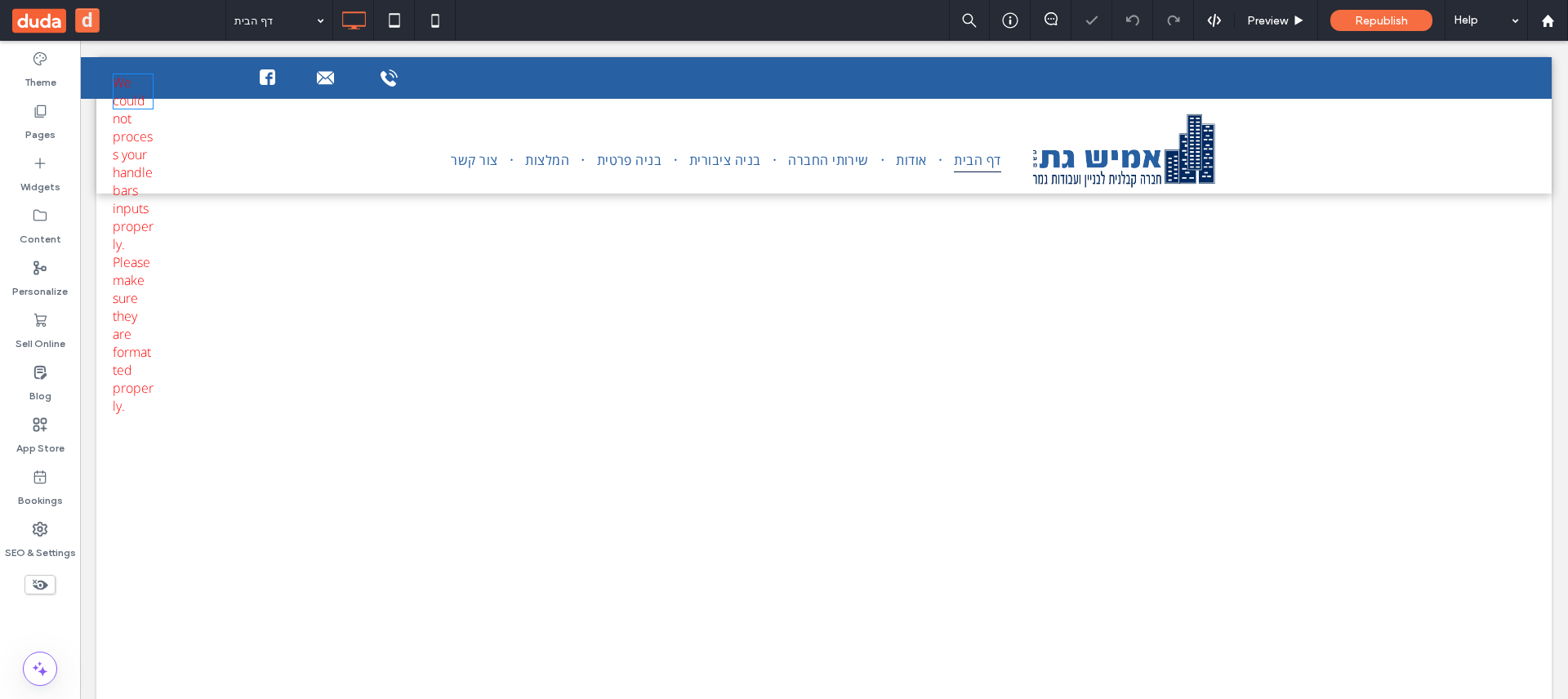
scroll to position [0, 0]
click at [148, 79] on div at bounding box center [148, 79] width 11 height 11
click at [40, 121] on label "Pages" at bounding box center [41, 131] width 31 height 23
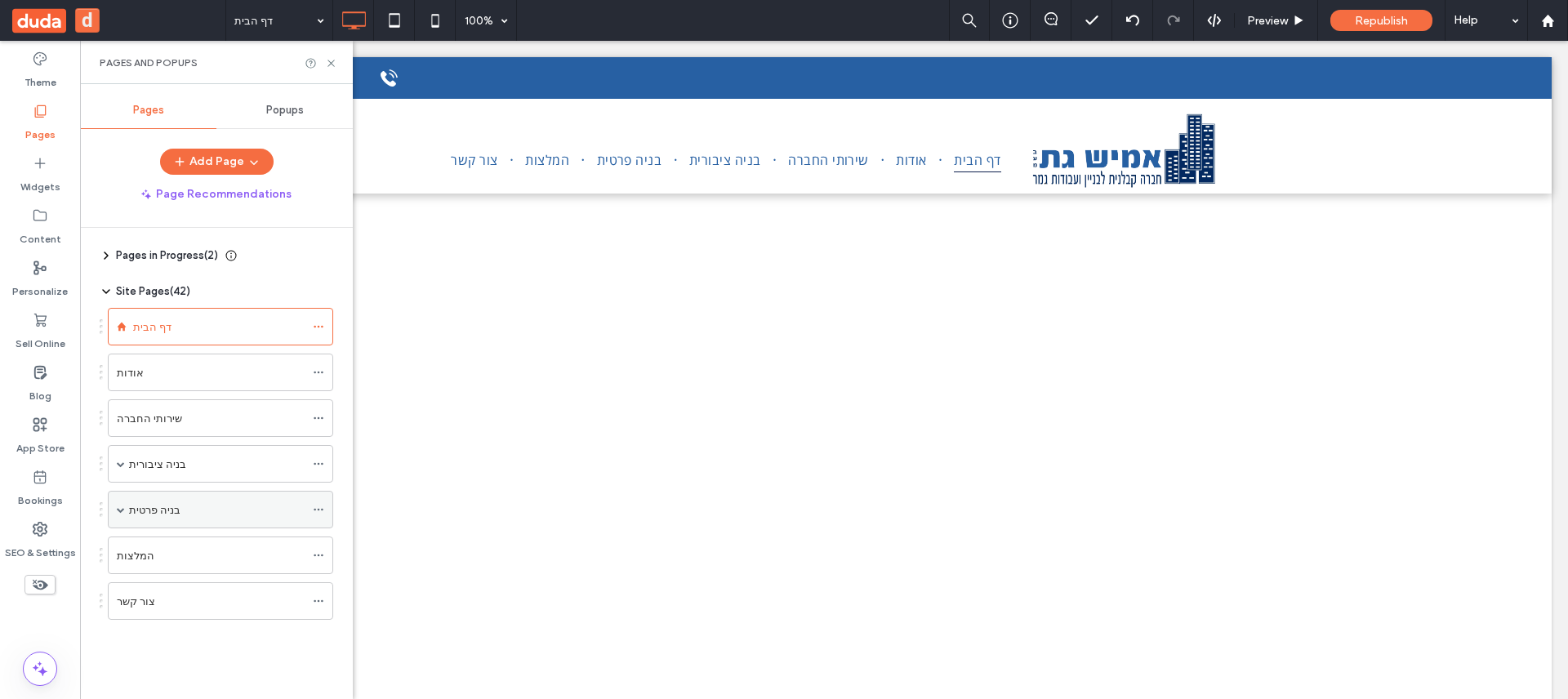
click at [112, 507] on div "בניה פרטית" at bounding box center [221, 509] width 225 height 37
click at [121, 511] on span at bounding box center [120, 509] width 9 height 9
click at [163, 556] on div "בני דקלים הרחבה" at bounding box center [208, 547] width 127 height 36
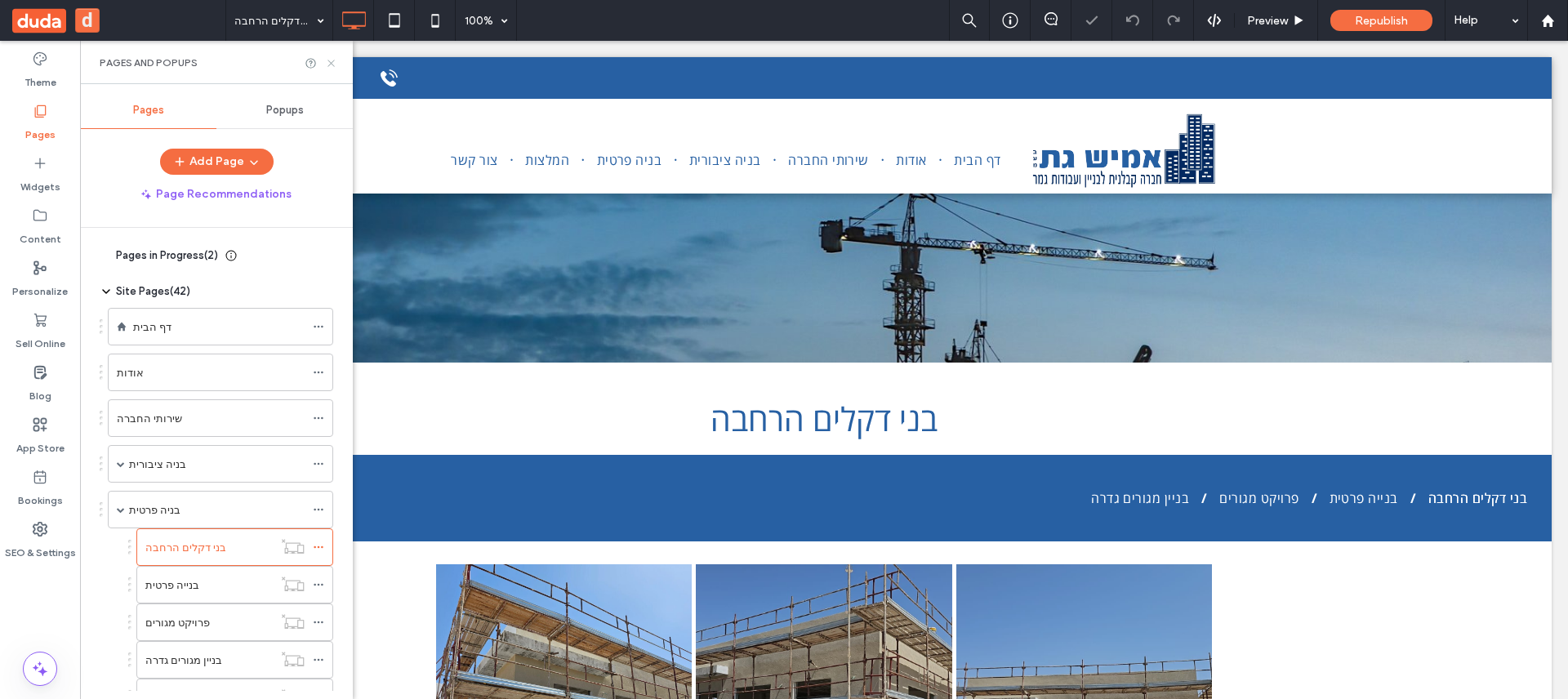
click at [336, 65] on icon at bounding box center [330, 63] width 12 height 12
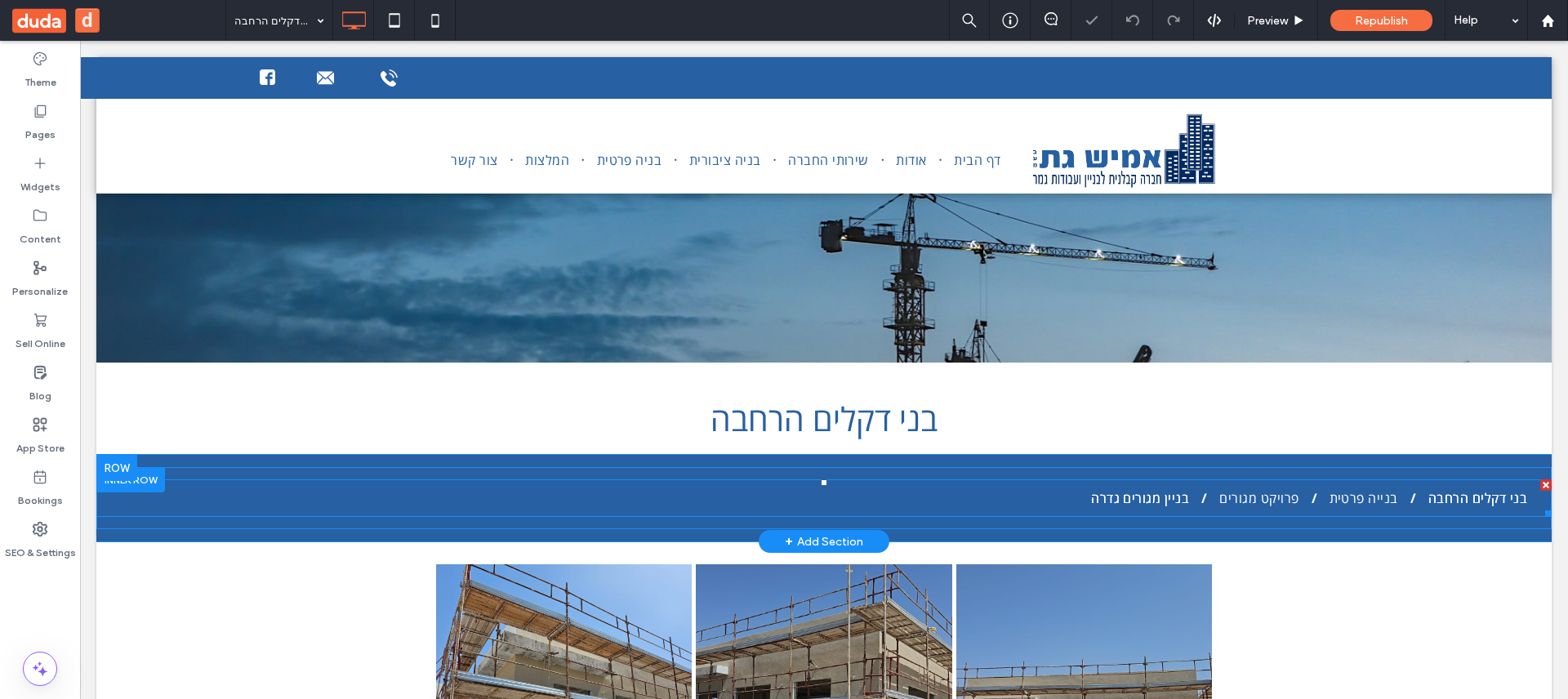
click at [1127, 491] on span "בניין מגורים גדרה" at bounding box center [1140, 498] width 98 height 18
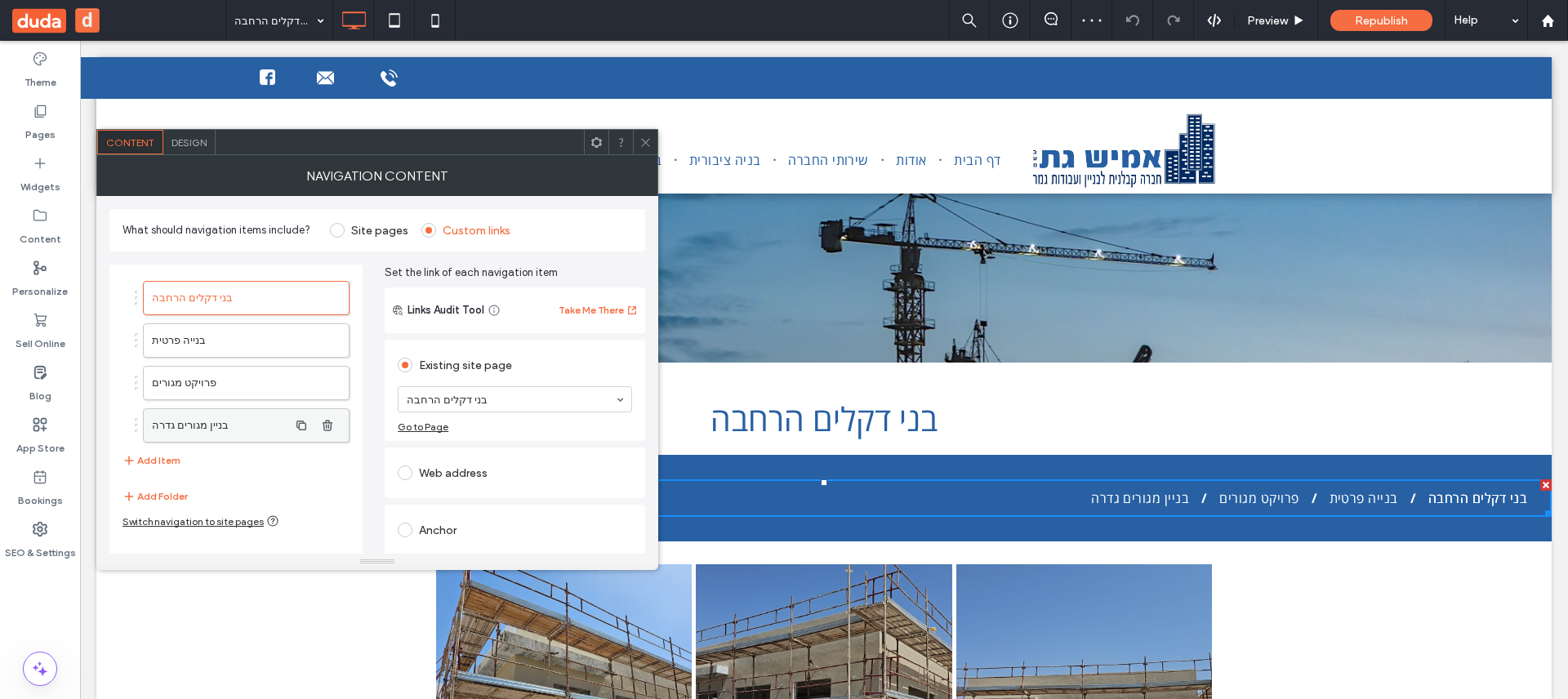
click at [244, 427] on label "בניין מגורים גדרה" at bounding box center [220, 426] width 137 height 32
click at [237, 381] on label "פרויקט מגורים" at bounding box center [220, 383] width 137 height 32
click at [237, 342] on label "בנייה פרטית" at bounding box center [220, 341] width 137 height 32
click at [243, 302] on label "בני דקלים הרחבה" at bounding box center [220, 298] width 137 height 32
click at [242, 414] on label "בניין מגורים גדרה" at bounding box center [220, 426] width 137 height 32
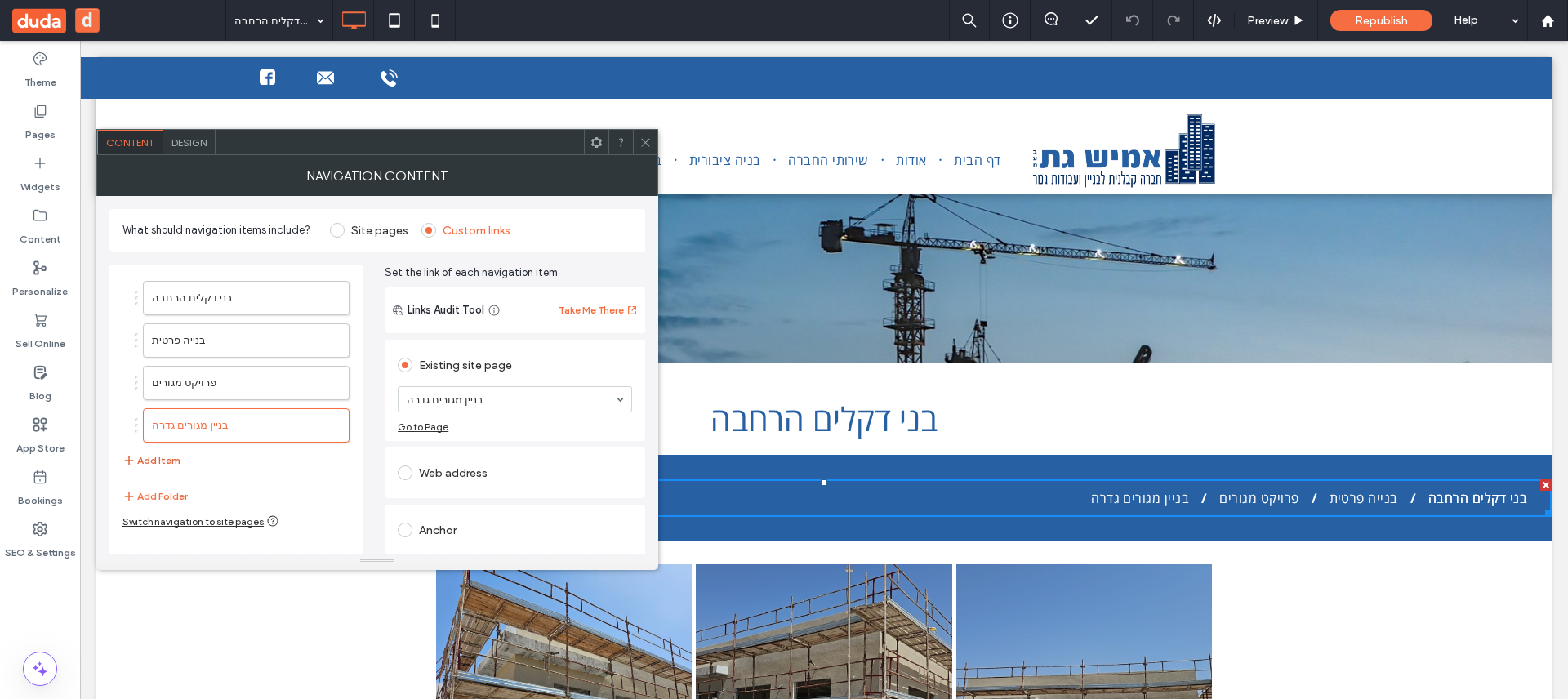
click at [165, 456] on button "Add Item" at bounding box center [151, 460] width 58 height 20
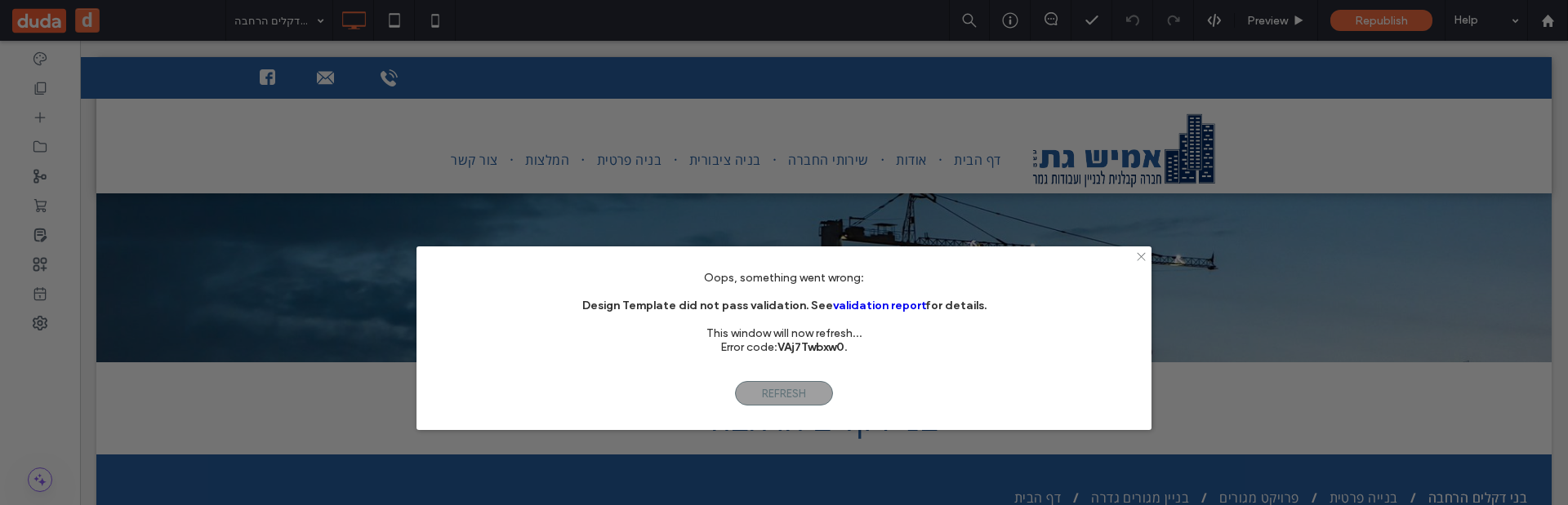
click at [1140, 257] on icon at bounding box center [1141, 257] width 12 height 12
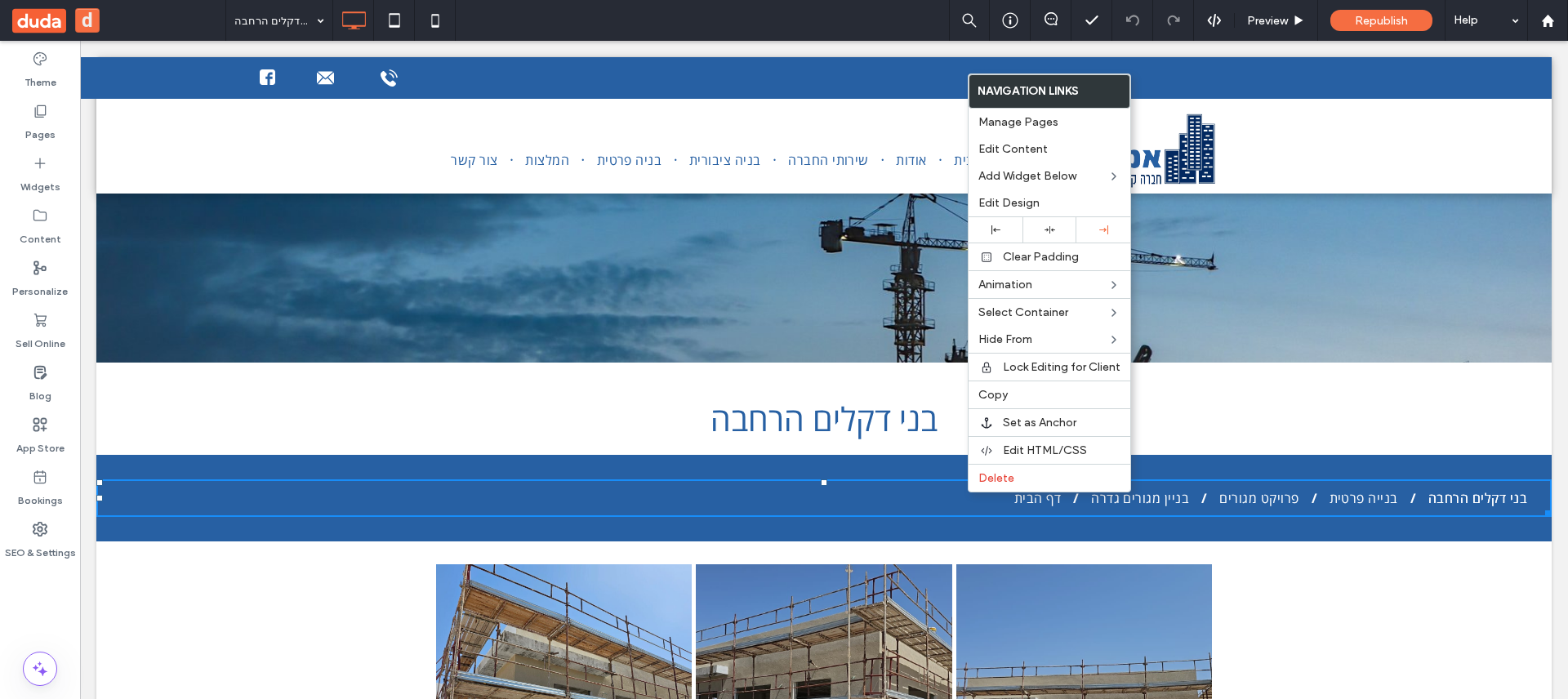
click at [819, 439] on font "בני דקלים הרחבה" at bounding box center [824, 418] width 227 height 45
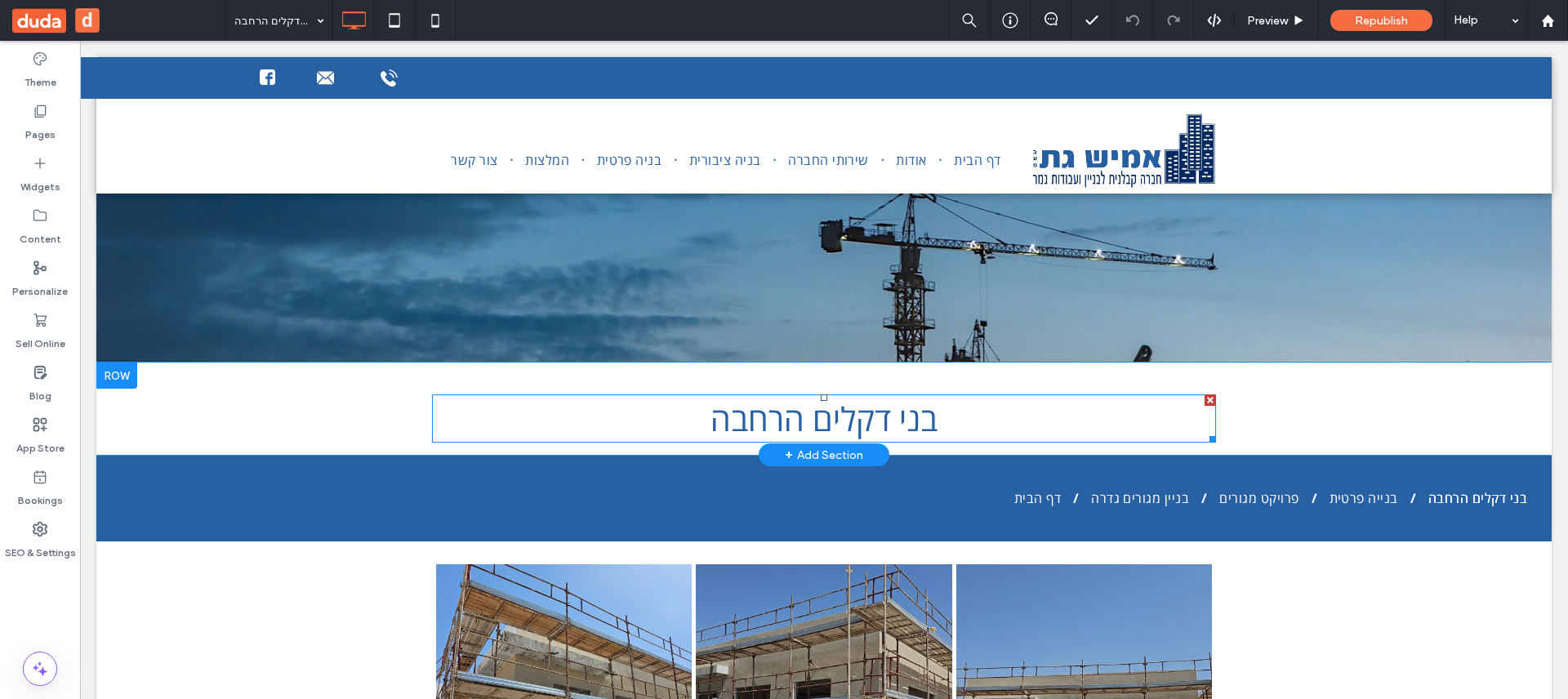
click at [816, 416] on font "בני דקלים הרחבה" at bounding box center [824, 418] width 227 height 45
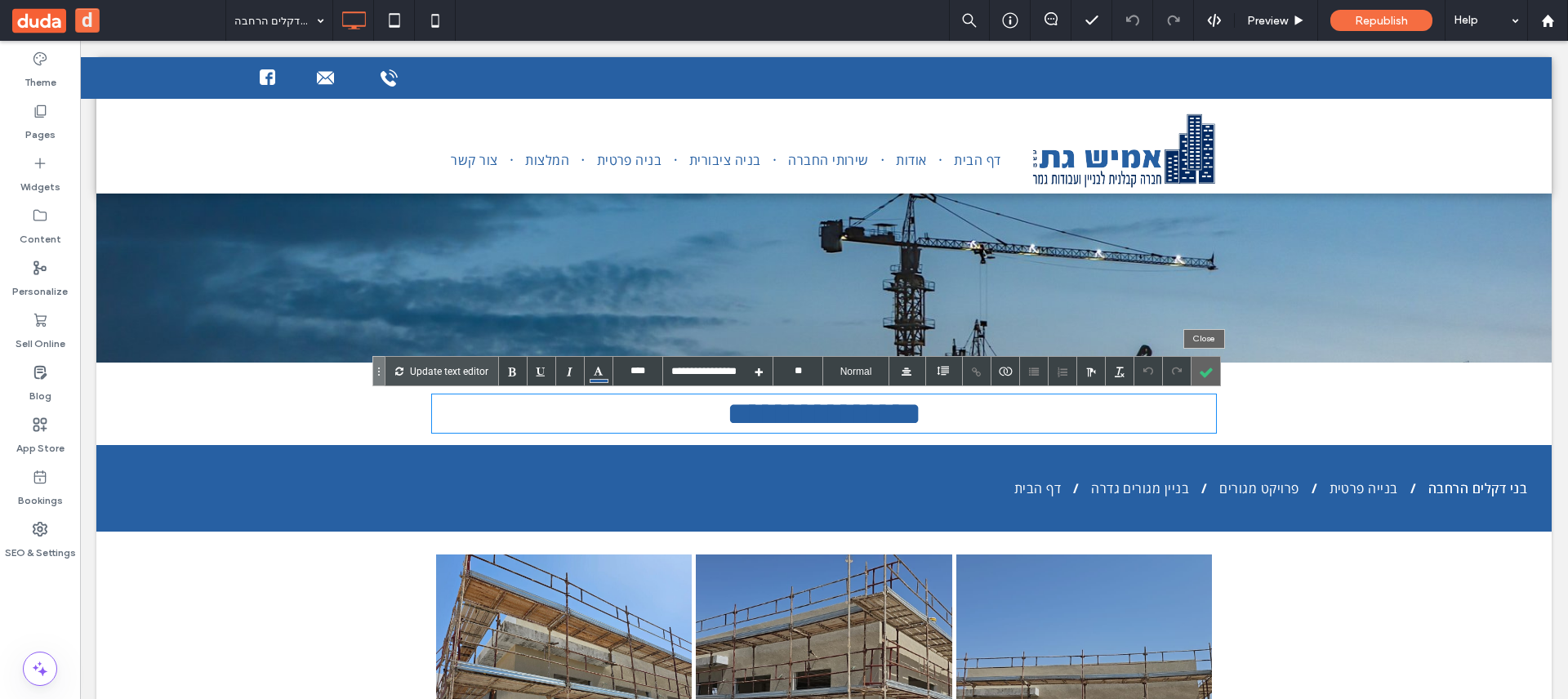
click at [1213, 376] on div at bounding box center [1206, 371] width 29 height 29
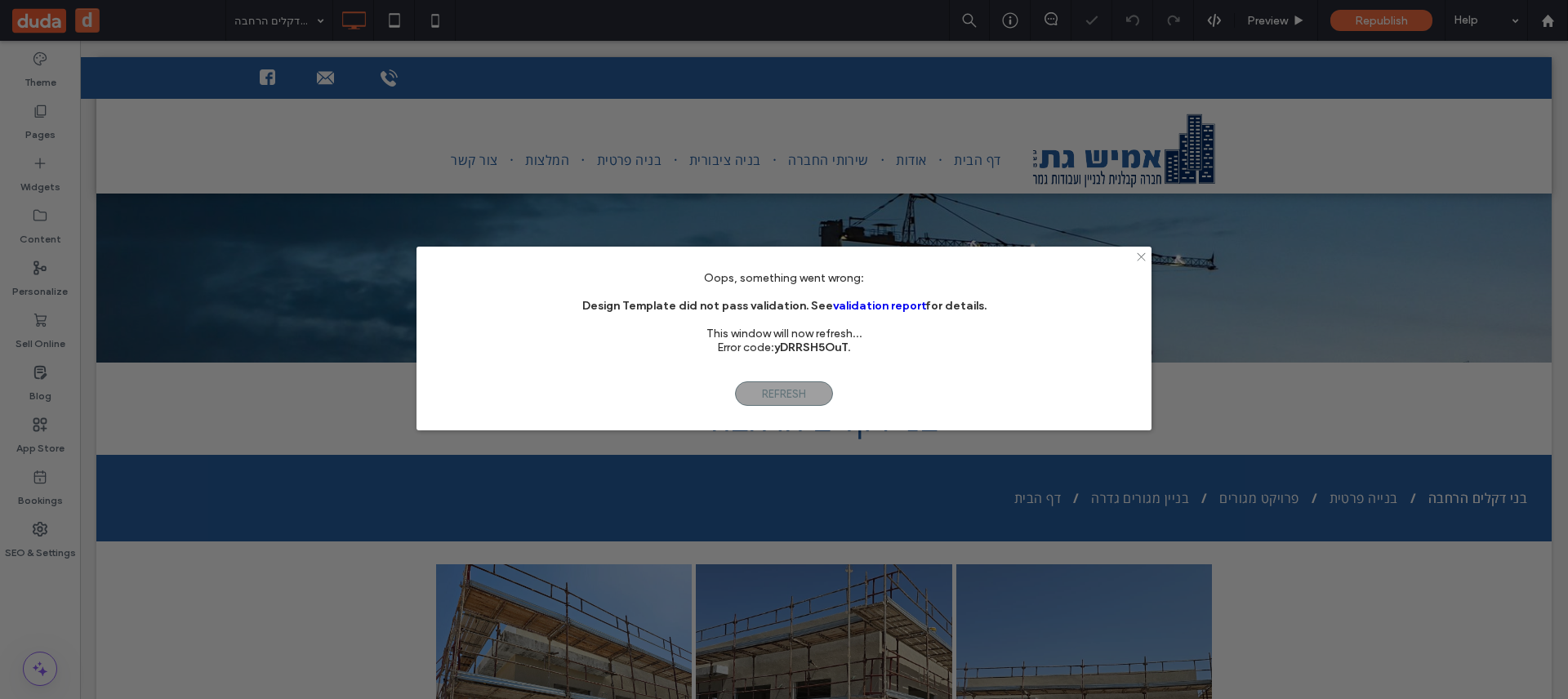
click at [1138, 258] on icon at bounding box center [1141, 257] width 12 height 12
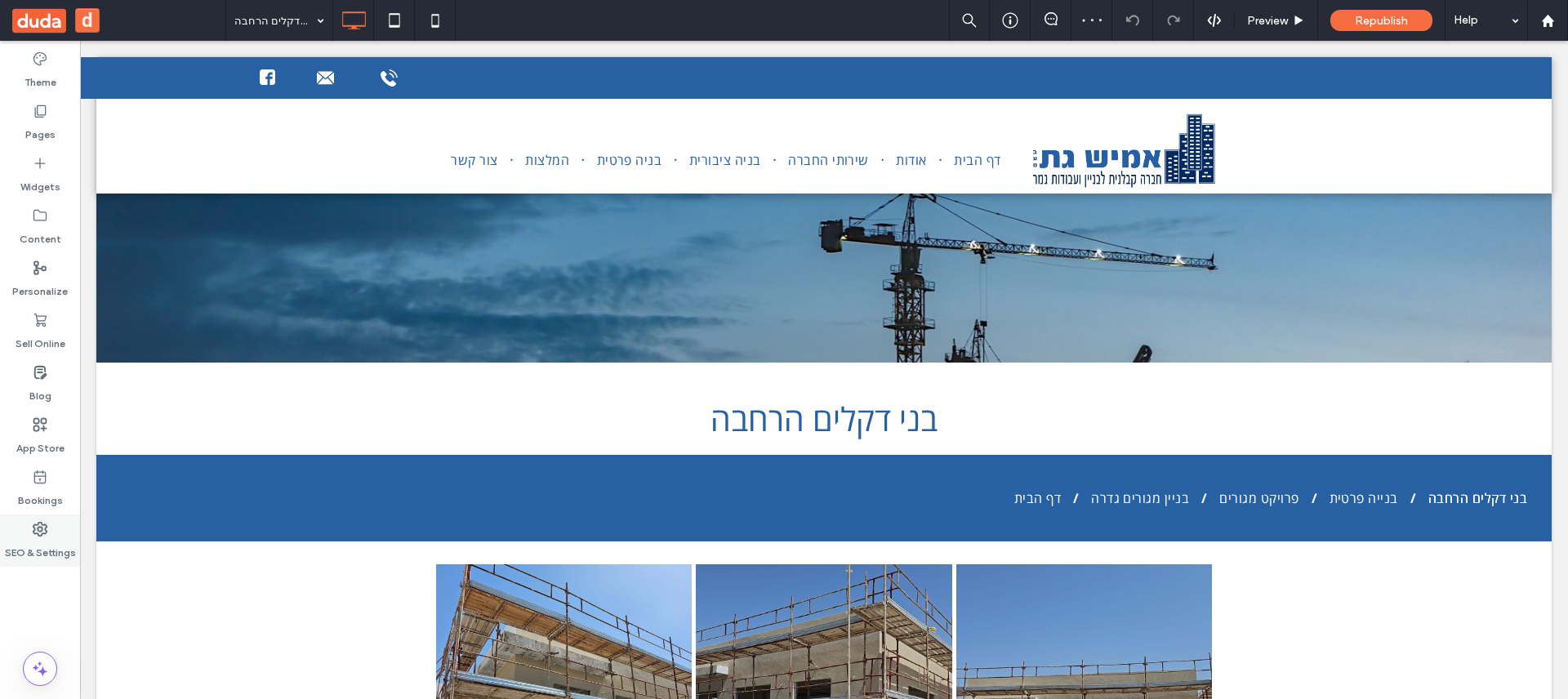
click at [54, 528] on div "SEO & Settings" at bounding box center [40, 540] width 80 height 53
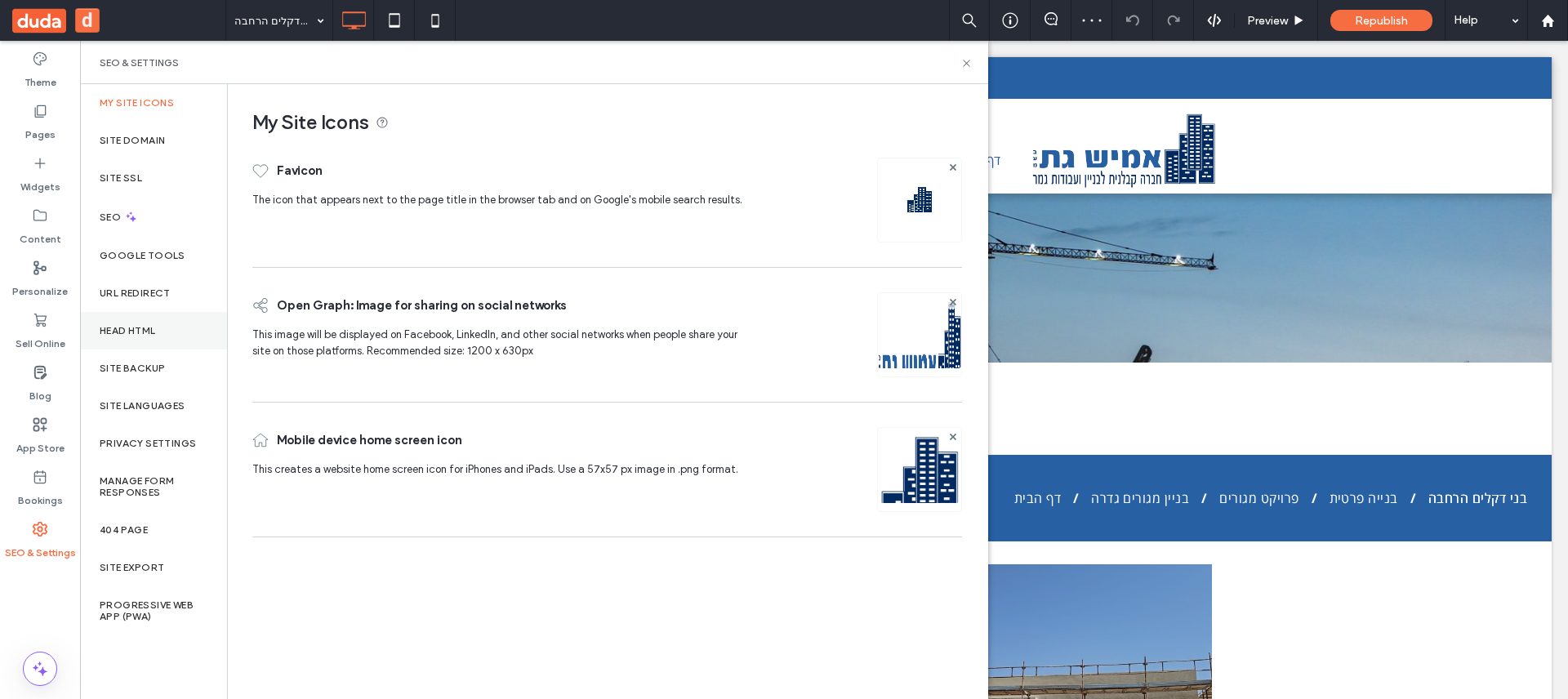
click at [165, 341] on div "Head HTML" at bounding box center [154, 330] width 147 height 37
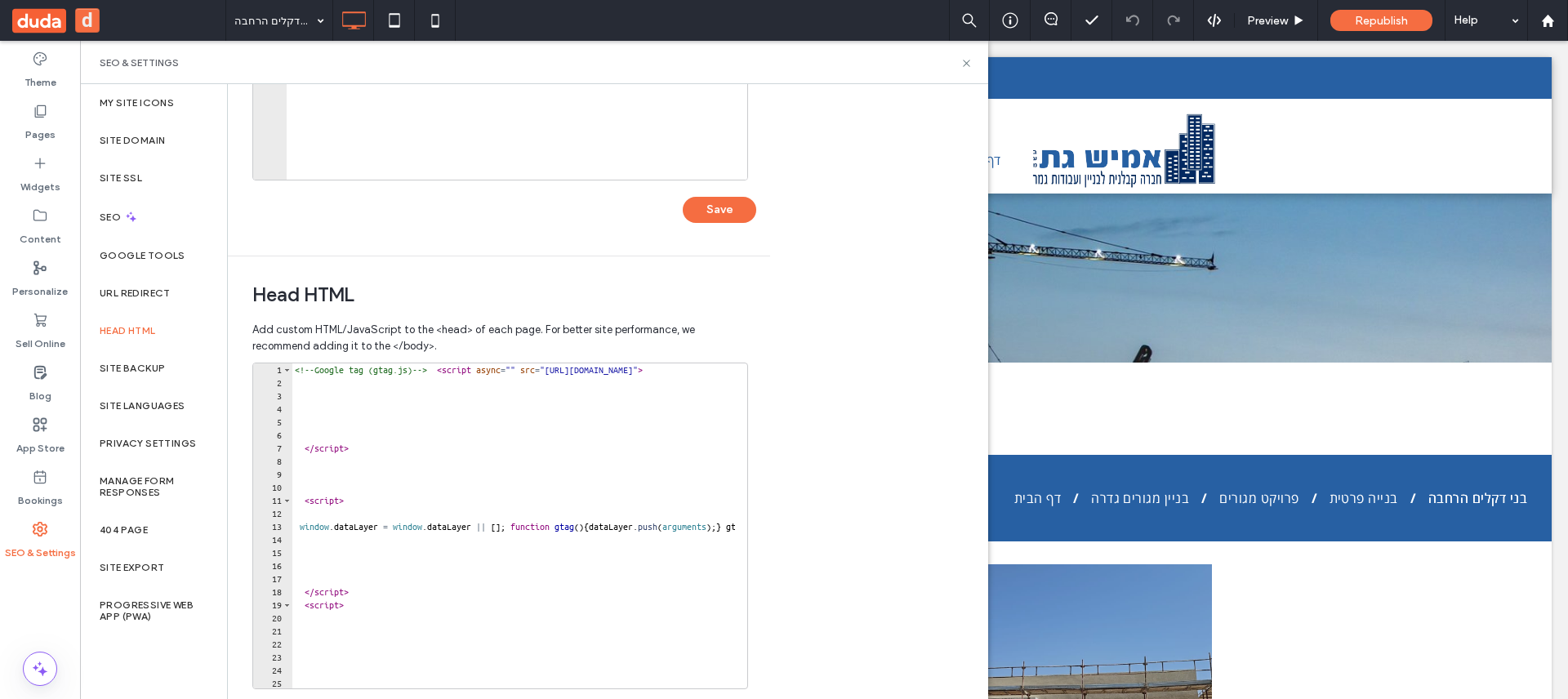
scroll to position [420, 0]
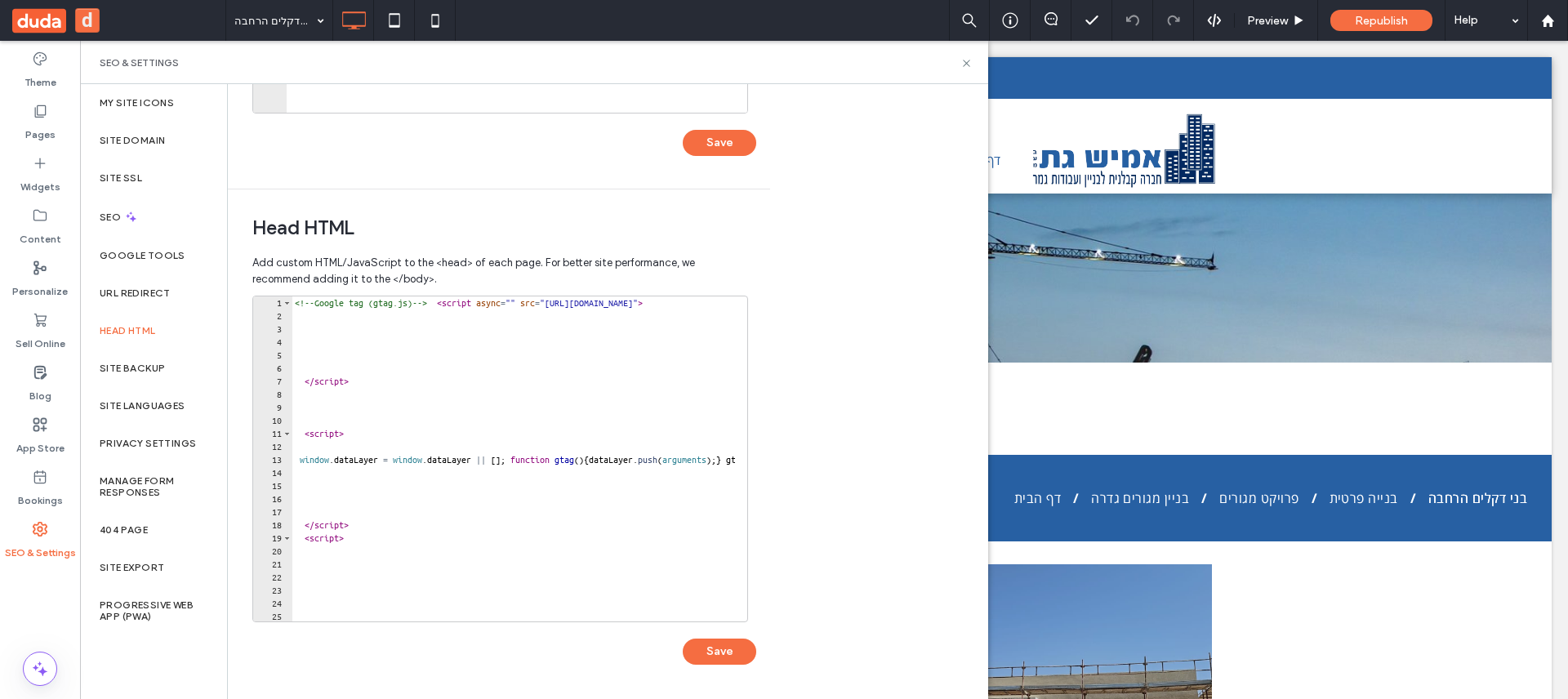
click at [455, 527] on div "<!-- Google tag (gtag.js) --> < script async = "" src = "https://www.googletagm…" at bounding box center [724, 465] width 865 height 339
type textarea "*********"
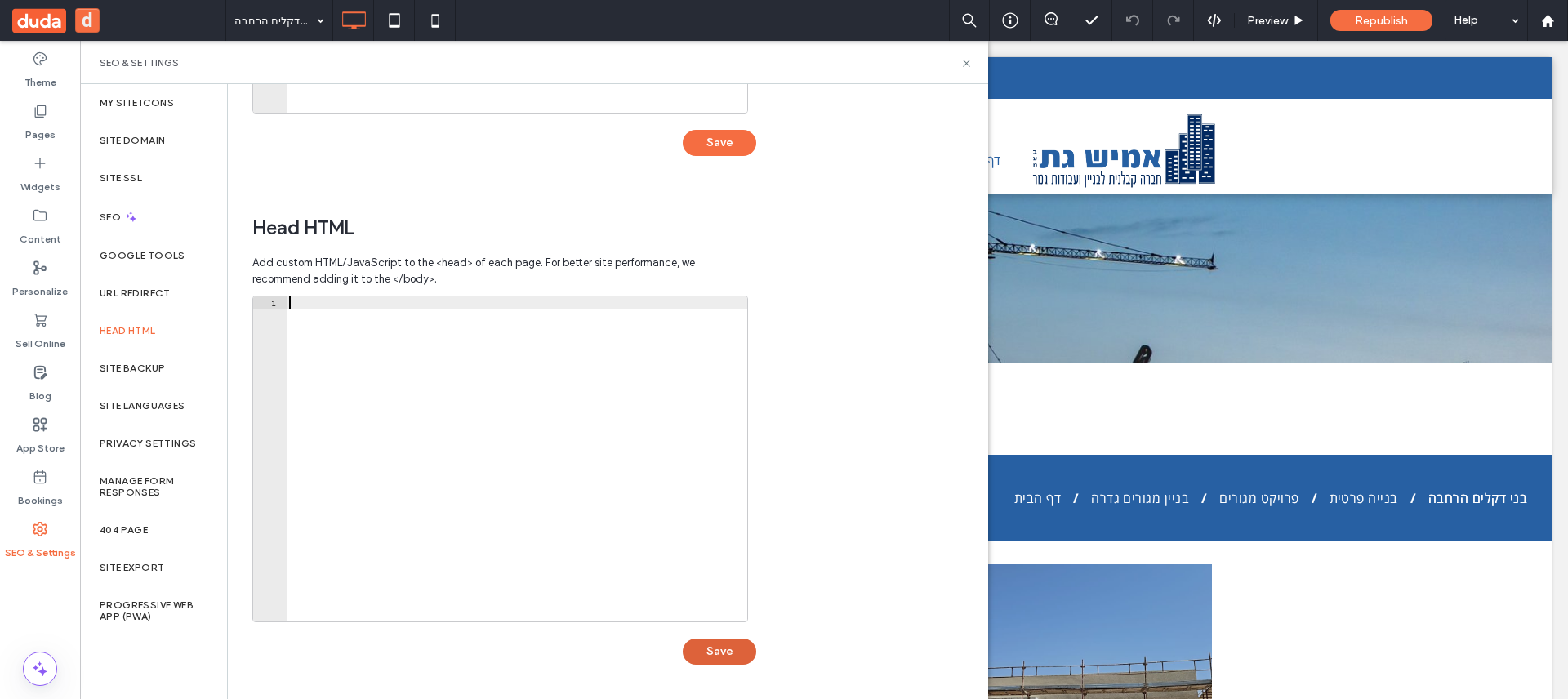
click at [714, 652] on button "Save" at bounding box center [719, 651] width 74 height 26
click at [963, 65] on icon at bounding box center [966, 63] width 12 height 12
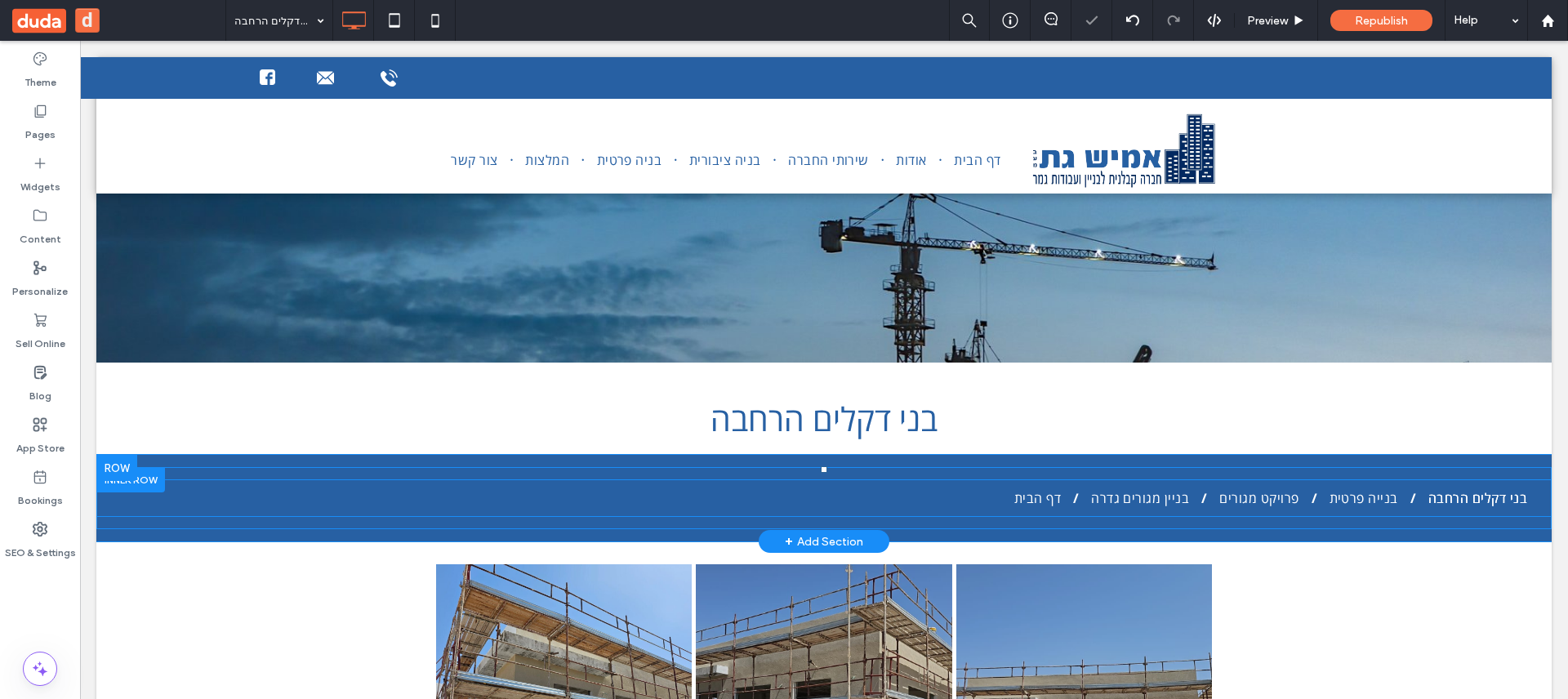
click at [1092, 508] on nav "בני דקלים הרחבה בנייה פרטית פרויקט מגורים בניין מגורים גדרה דף הבית" at bounding box center [824, 498] width 1455 height 37
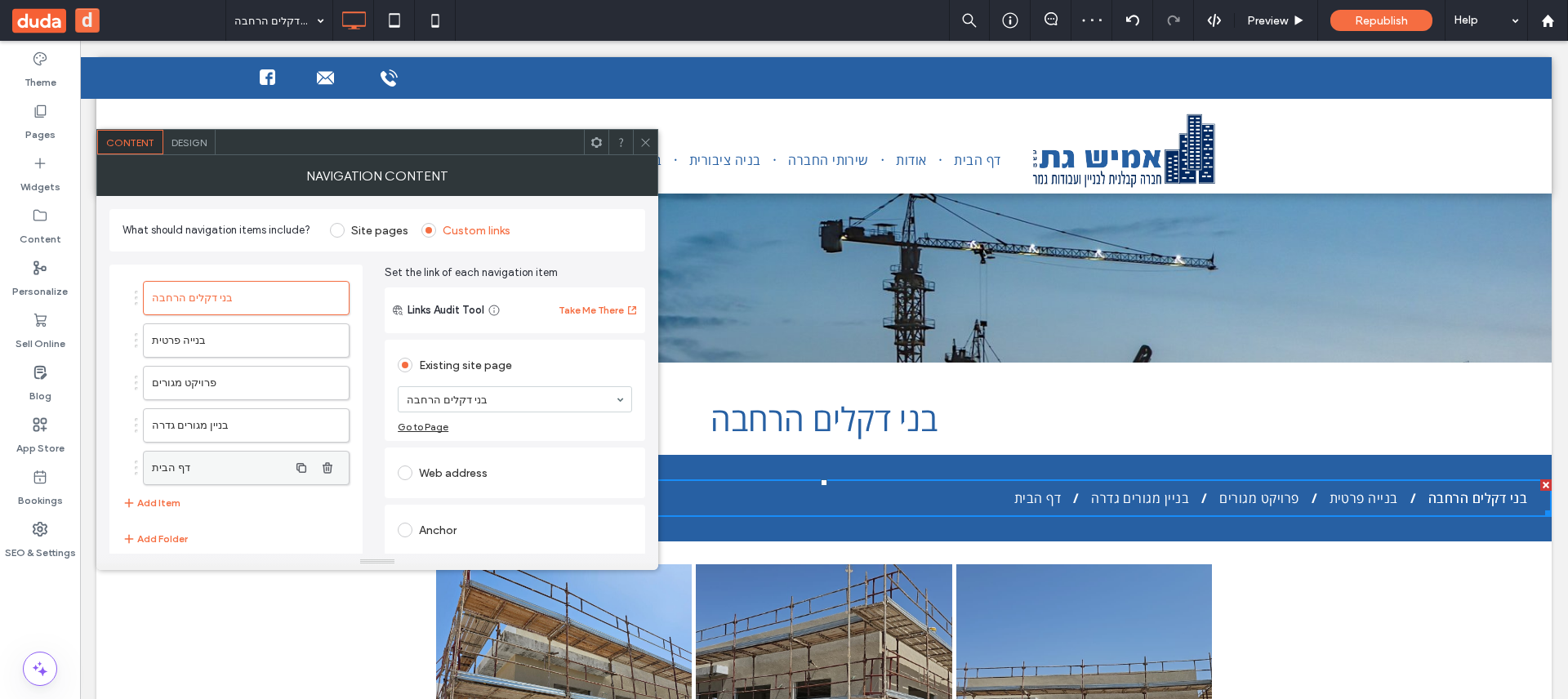
click at [255, 464] on label "דף הבית" at bounding box center [220, 468] width 137 height 32
click at [178, 499] on button "Add Item" at bounding box center [151, 503] width 58 height 20
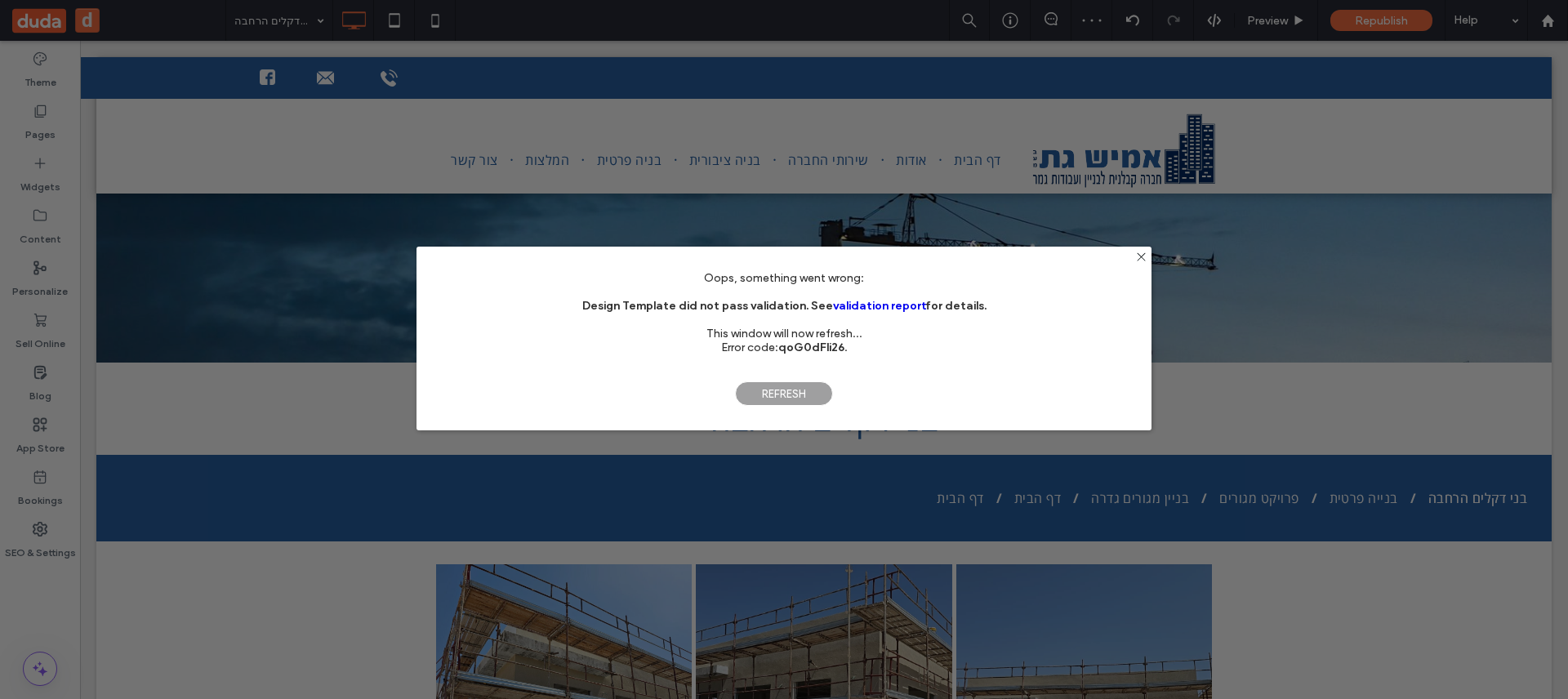
click at [789, 388] on span "Refresh" at bounding box center [784, 393] width 98 height 25
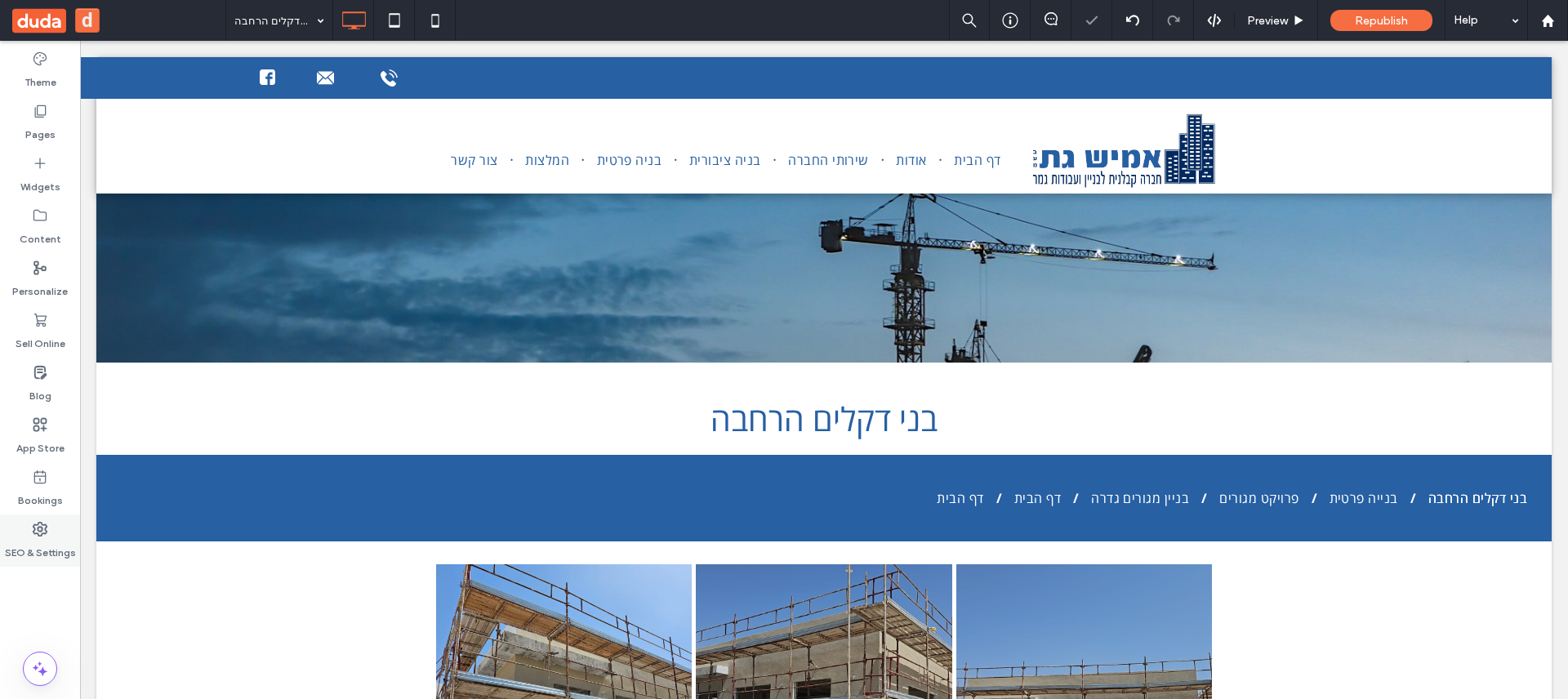
click at [42, 551] on label "SEO & Settings" at bounding box center [40, 549] width 71 height 23
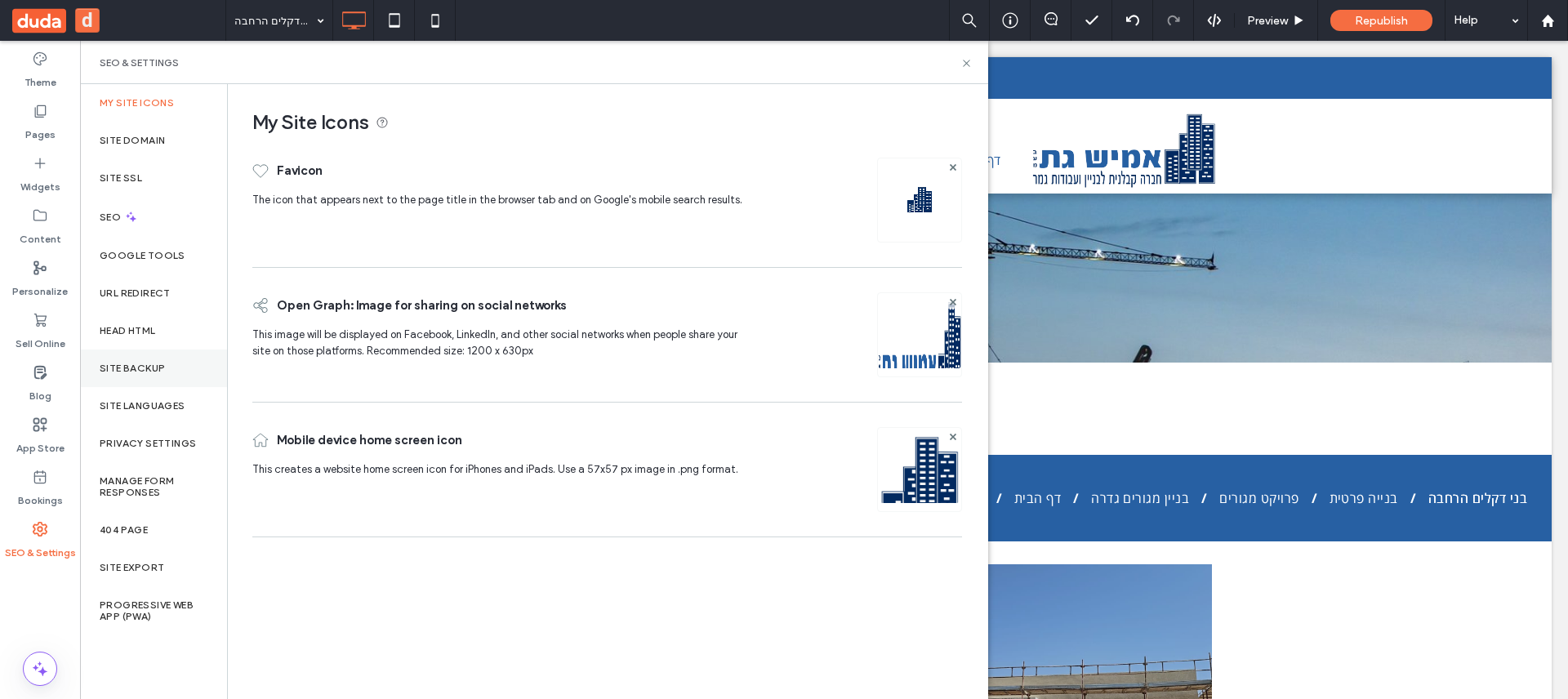
click at [138, 364] on label "Site Backup" at bounding box center [132, 369] width 65 height 11
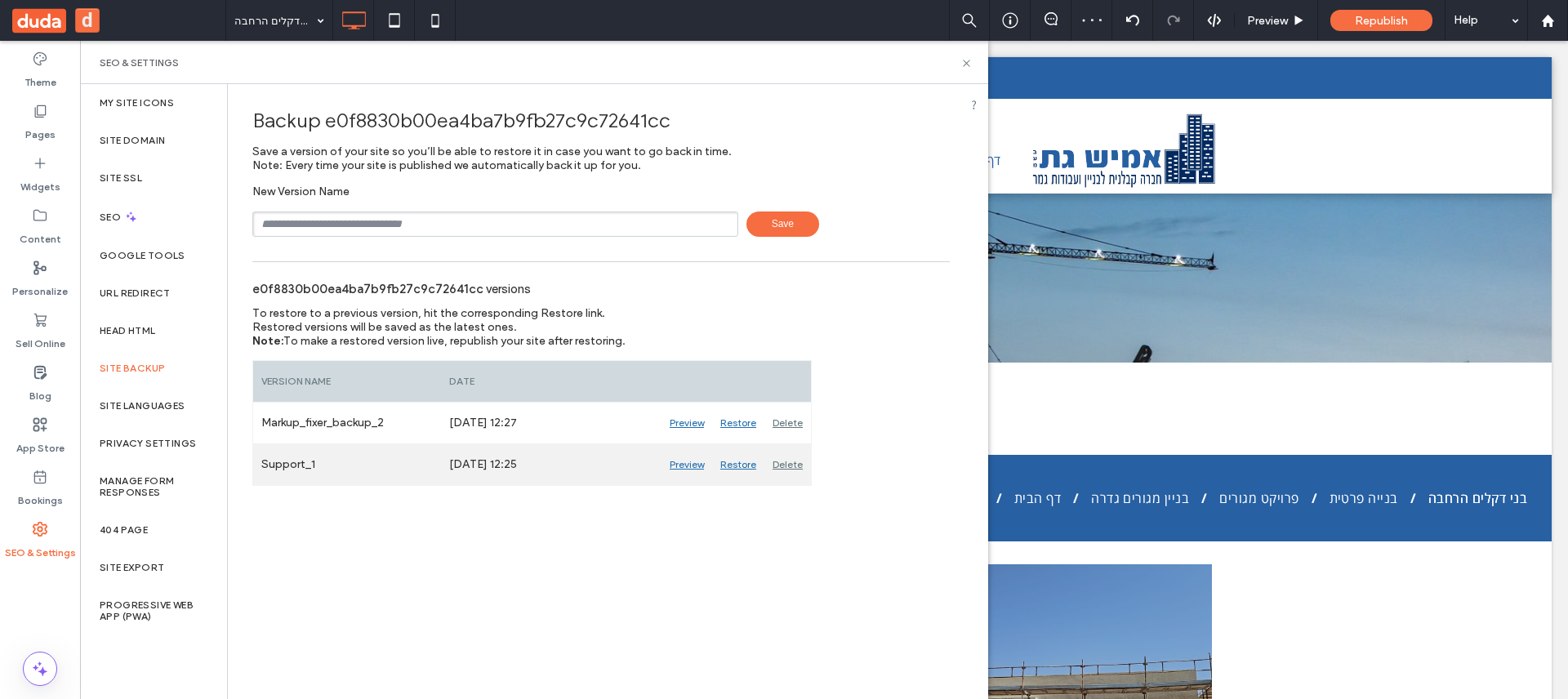
click at [740, 470] on div "Restore" at bounding box center [738, 464] width 53 height 41
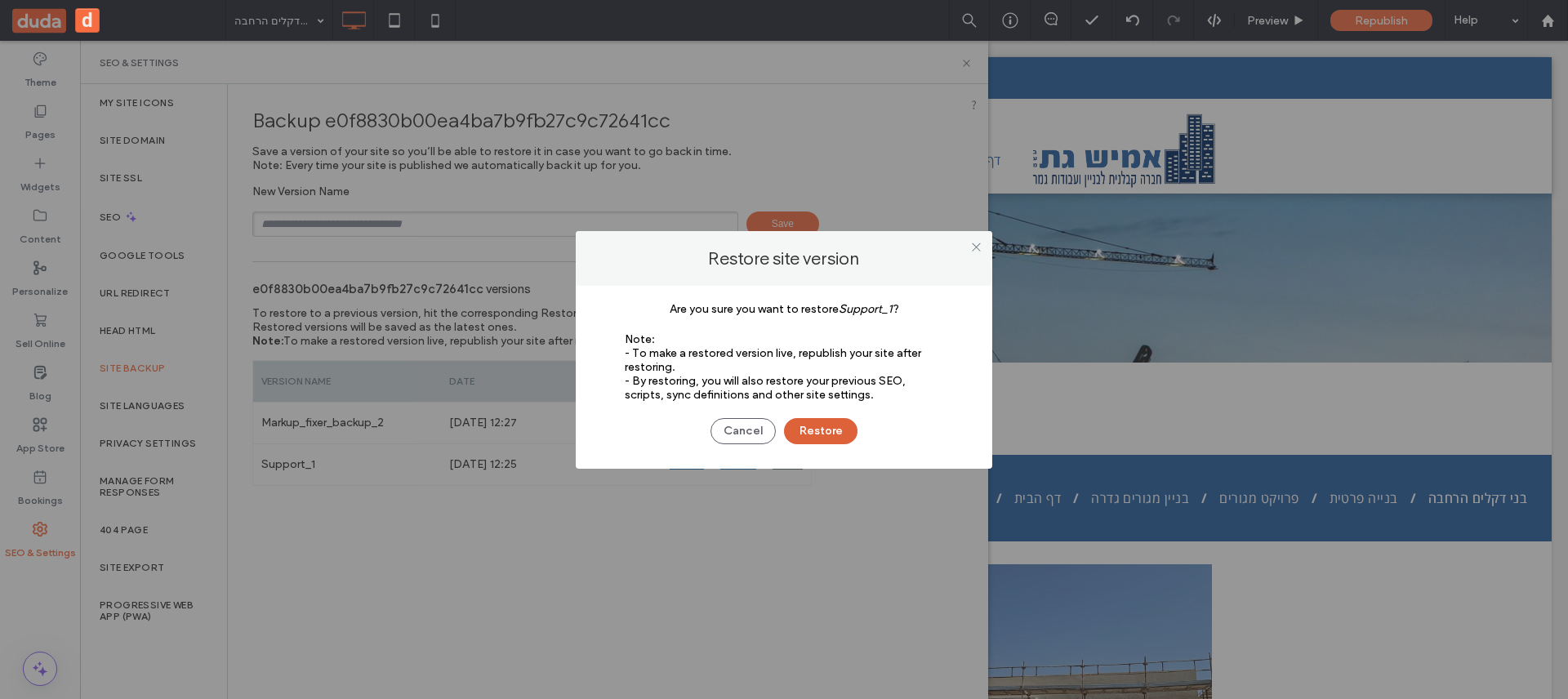
click at [821, 434] on button "Restore" at bounding box center [820, 431] width 74 height 26
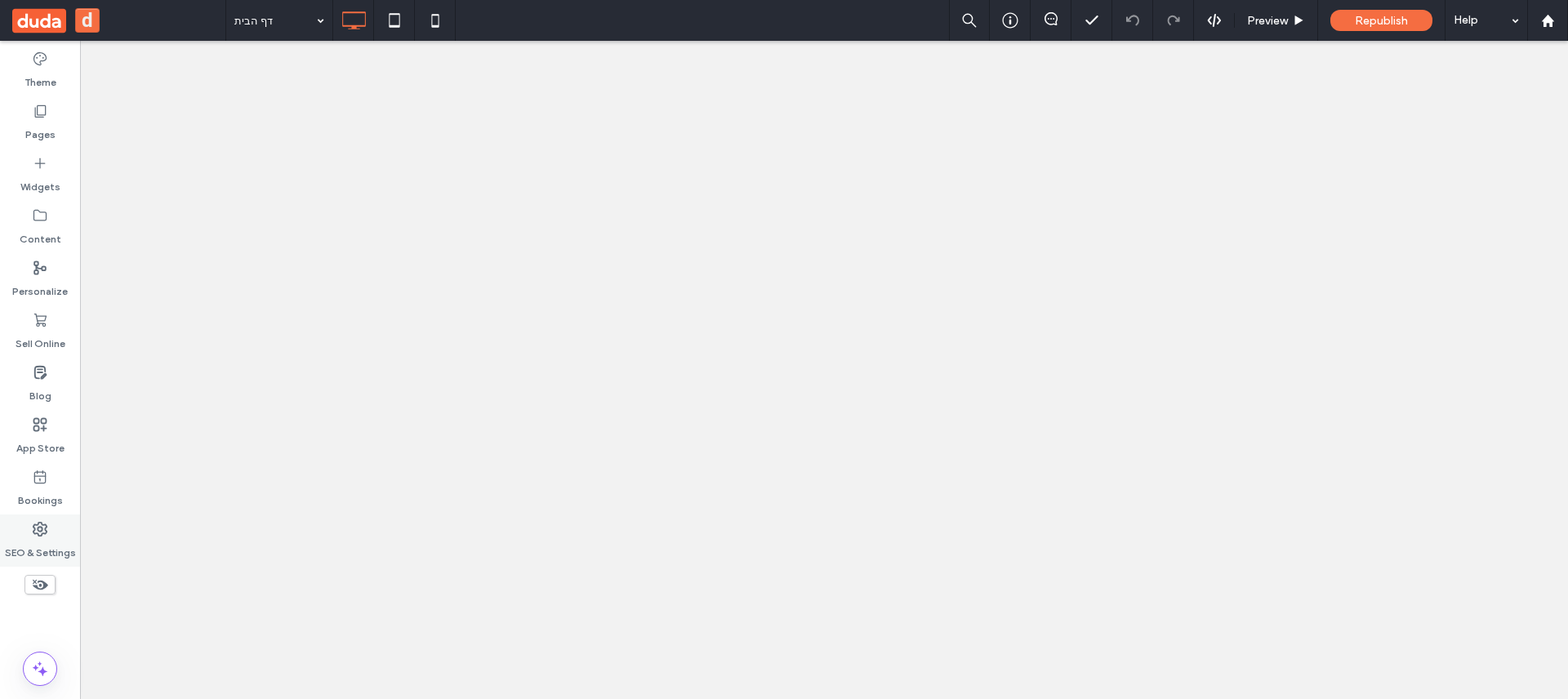
click at [21, 541] on label "SEO & Settings" at bounding box center [40, 549] width 71 height 23
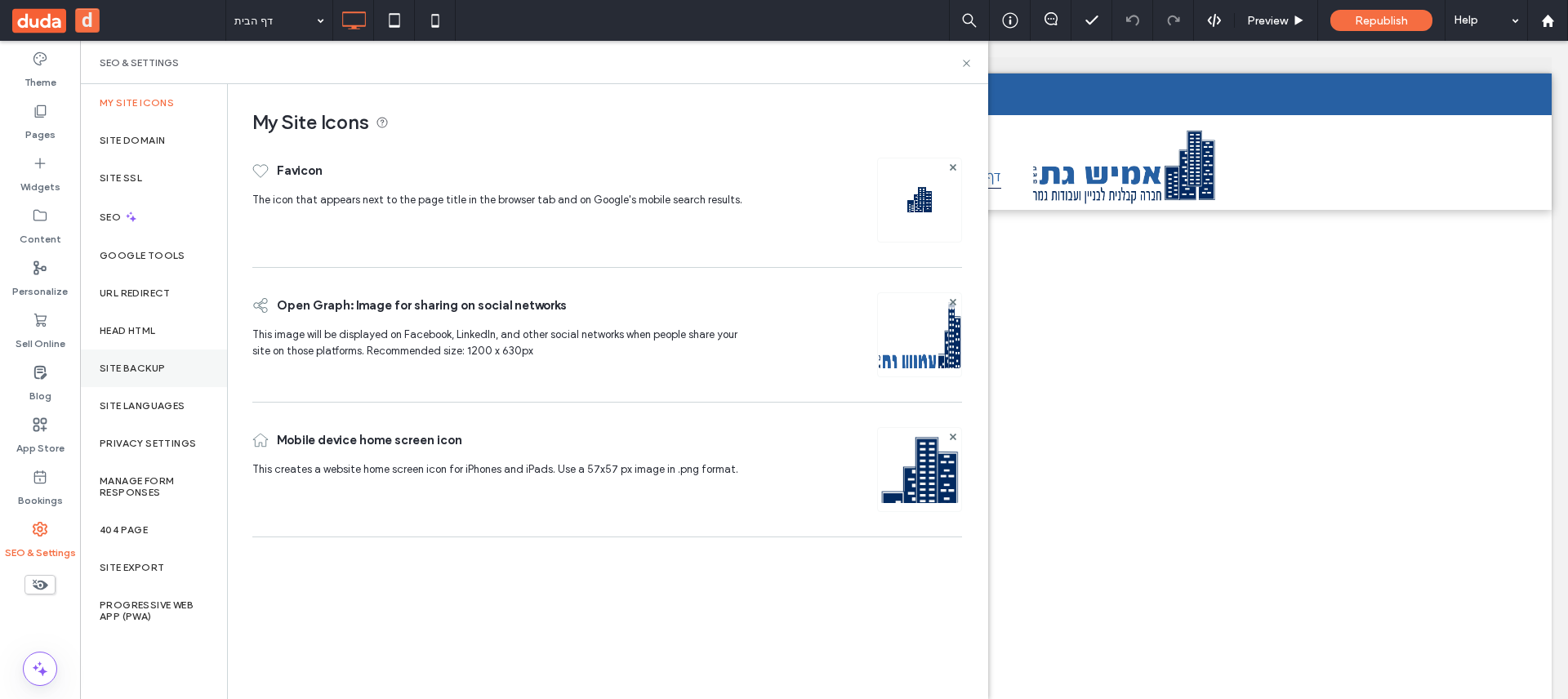
click at [167, 364] on div "Site Backup" at bounding box center [154, 368] width 147 height 37
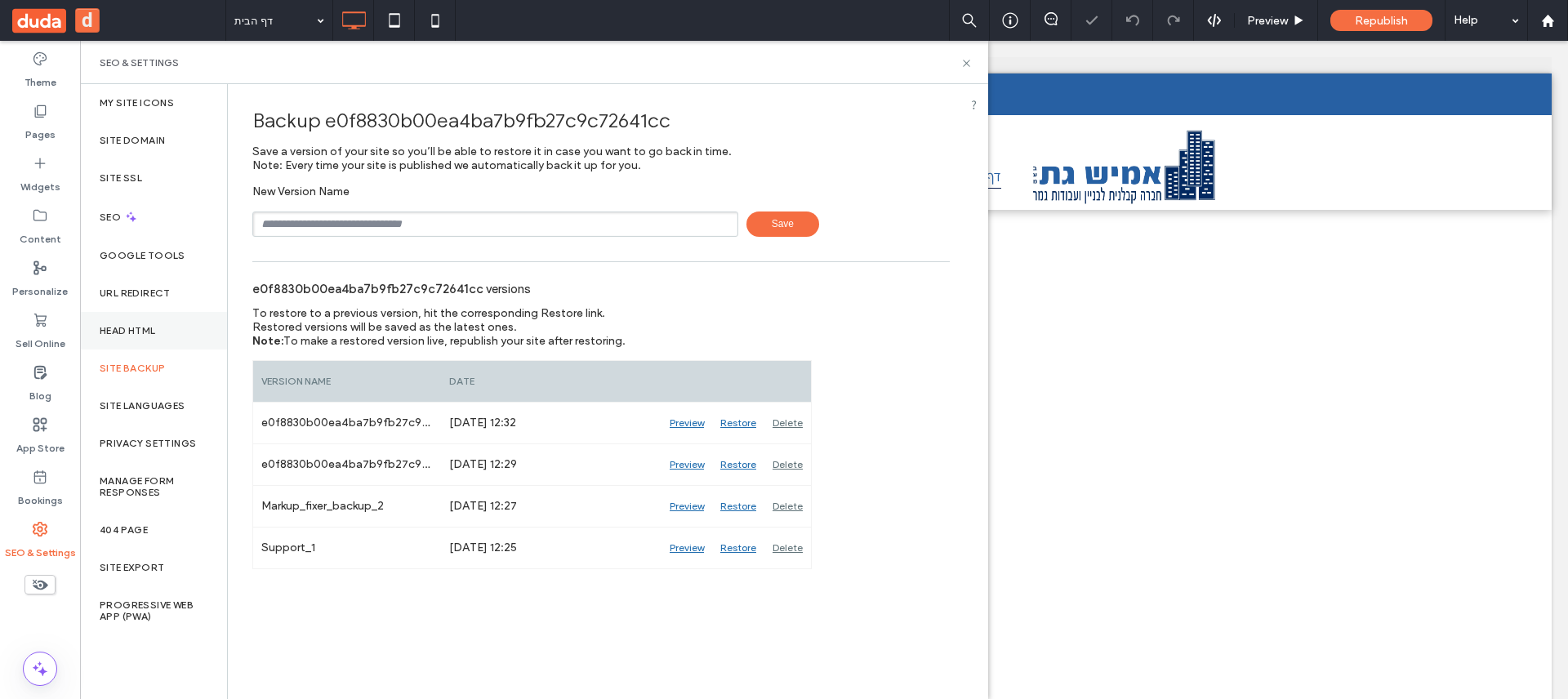
click at [174, 335] on div "Head HTML" at bounding box center [154, 330] width 147 height 37
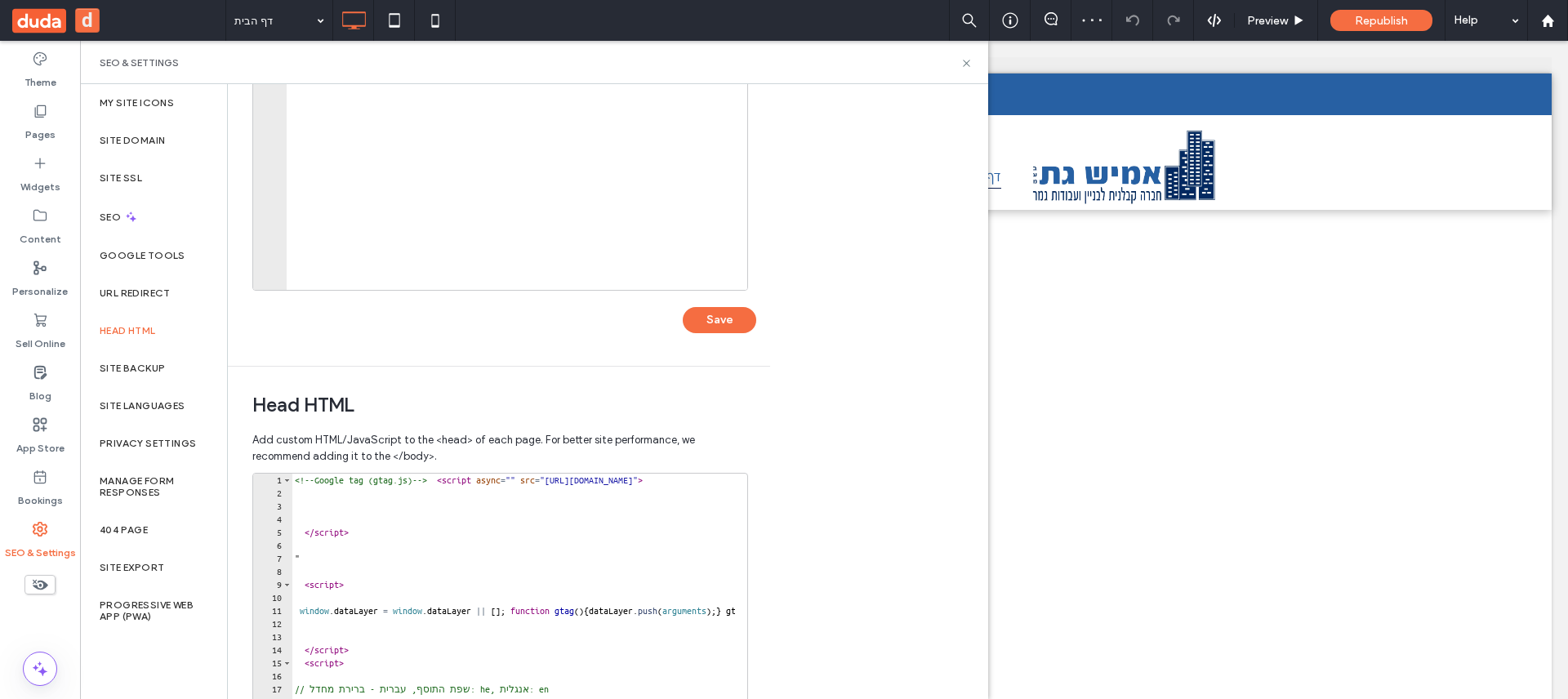
scroll to position [420, 0]
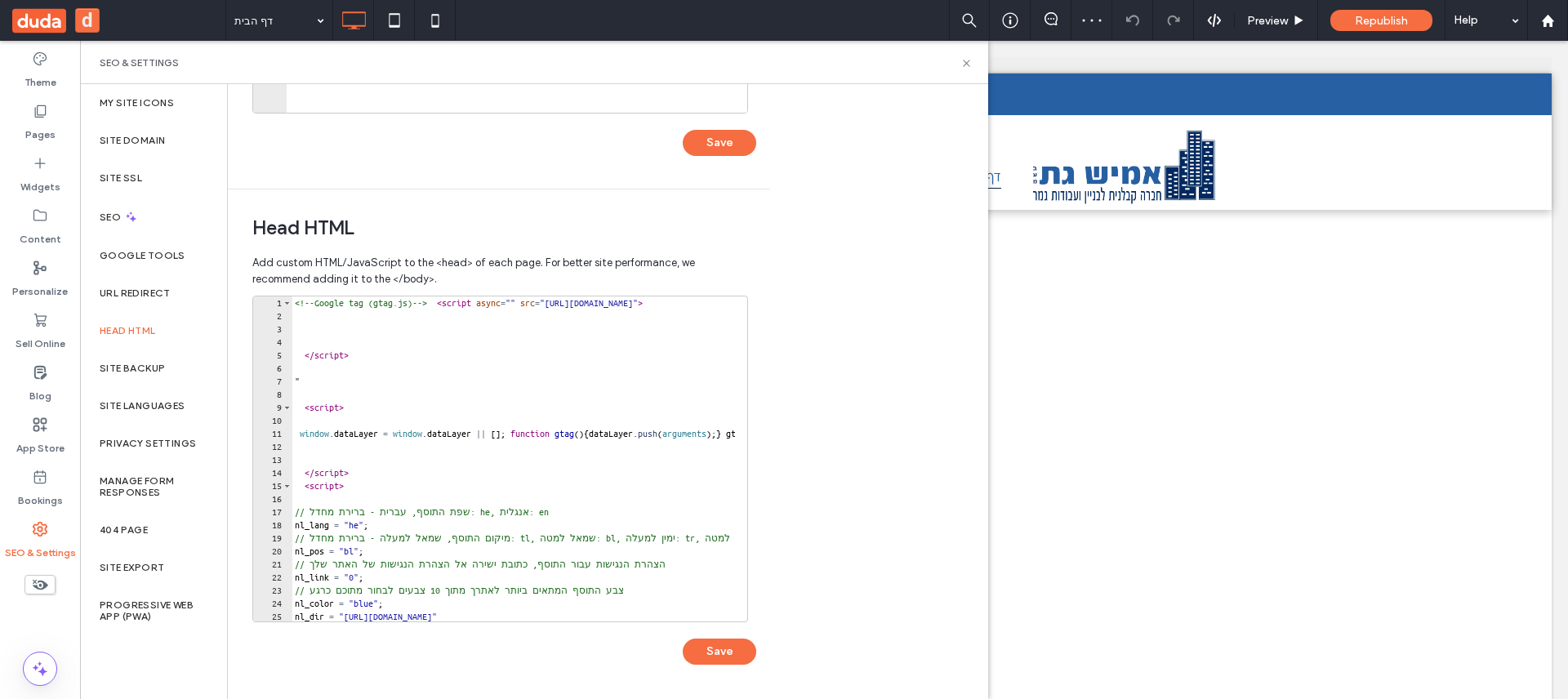
click at [548, 434] on div "<!-- Google tag (gtag.js) --> < script async = "" src = "https://www.googletagm…" at bounding box center [724, 465] width 865 height 339
click at [604, 411] on div "<!-- Google tag (gtag.js) --> < script async = "" src = "https://www.googletagm…" at bounding box center [724, 465] width 865 height 339
click at [431, 381] on div "<!-- Google tag (gtag.js) --> < script async = "" src = "https://www.googletagm…" at bounding box center [724, 465] width 865 height 339
type textarea "*"
